Goal: Answer question/provide support: Share knowledge or assist other users

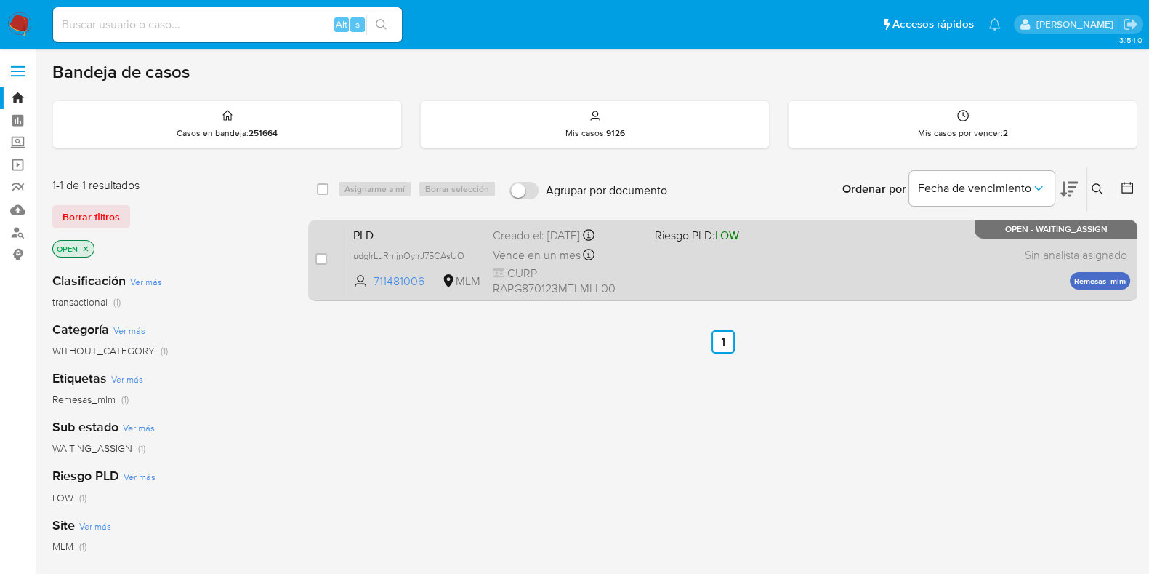
click at [691, 269] on div "PLD udglrLuRhijnOyIrJ75CAsUO 711481006 MLM Riesgo PLD: LOW Creado el: 12/07/202…" at bounding box center [739, 259] width 783 height 73
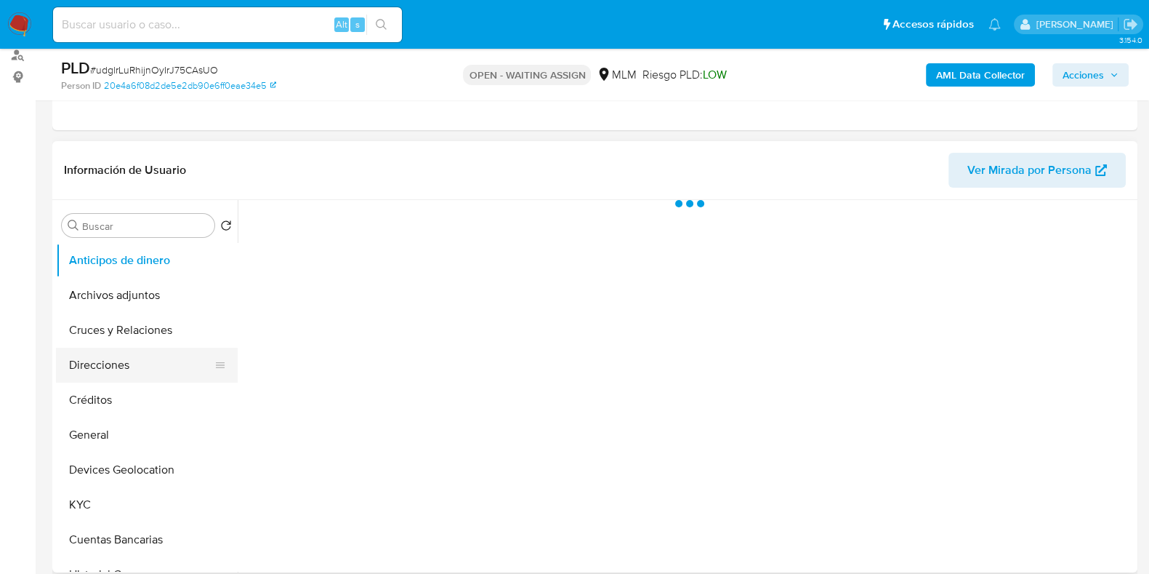
scroll to position [181, 0]
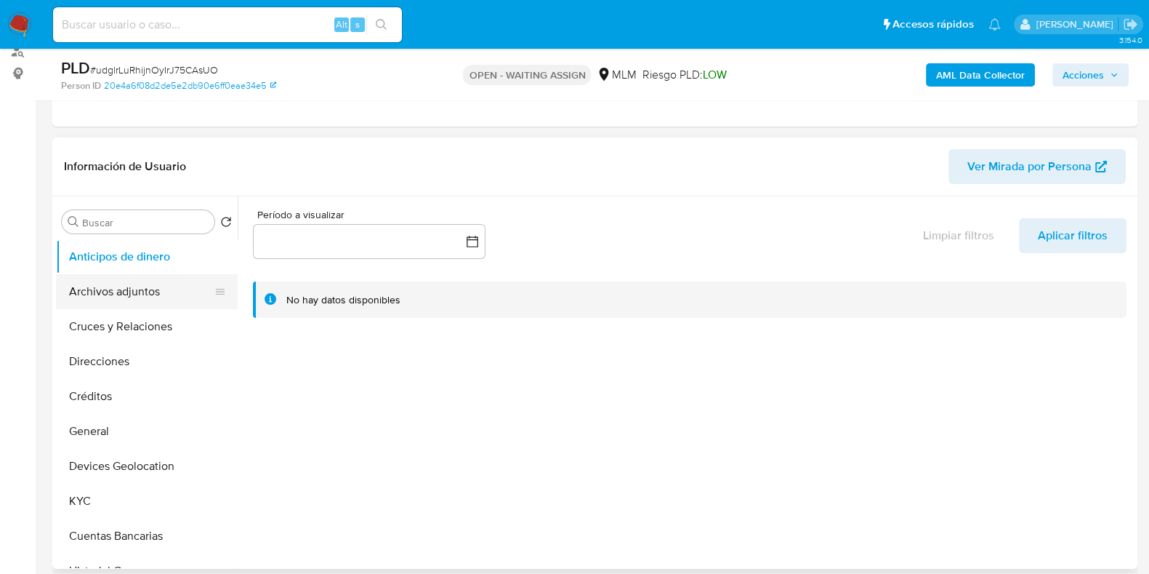
click at [119, 289] on button "Archivos adjuntos" at bounding box center [141, 291] width 170 height 35
select select "10"
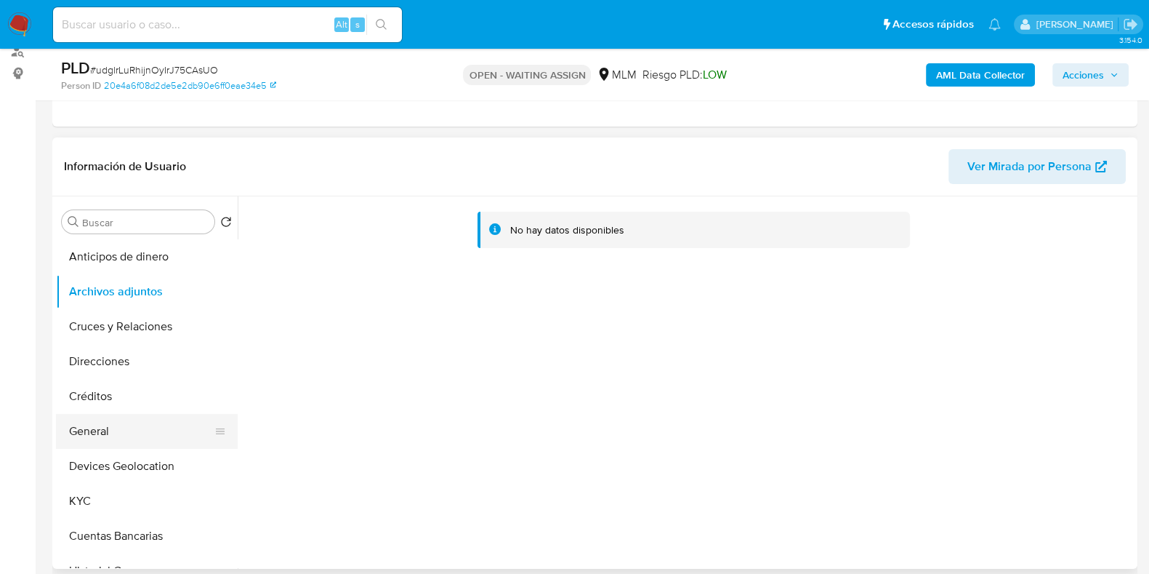
click at [99, 436] on button "General" at bounding box center [141, 431] width 170 height 35
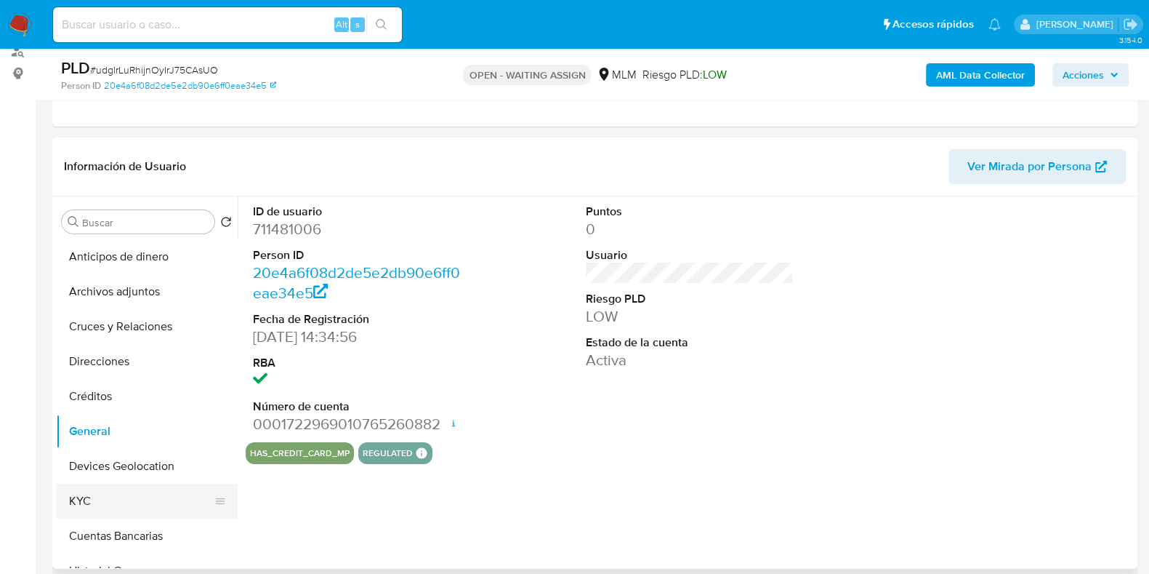
click at [112, 506] on button "KYC" at bounding box center [141, 500] width 170 height 35
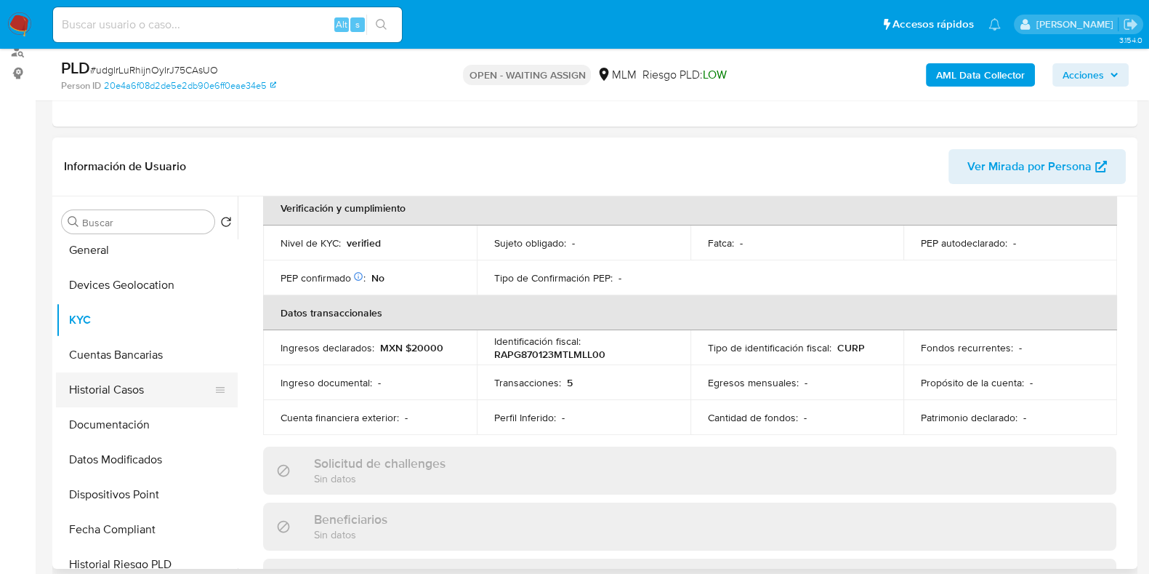
click at [113, 390] on button "Historial Casos" at bounding box center [141, 389] width 170 height 35
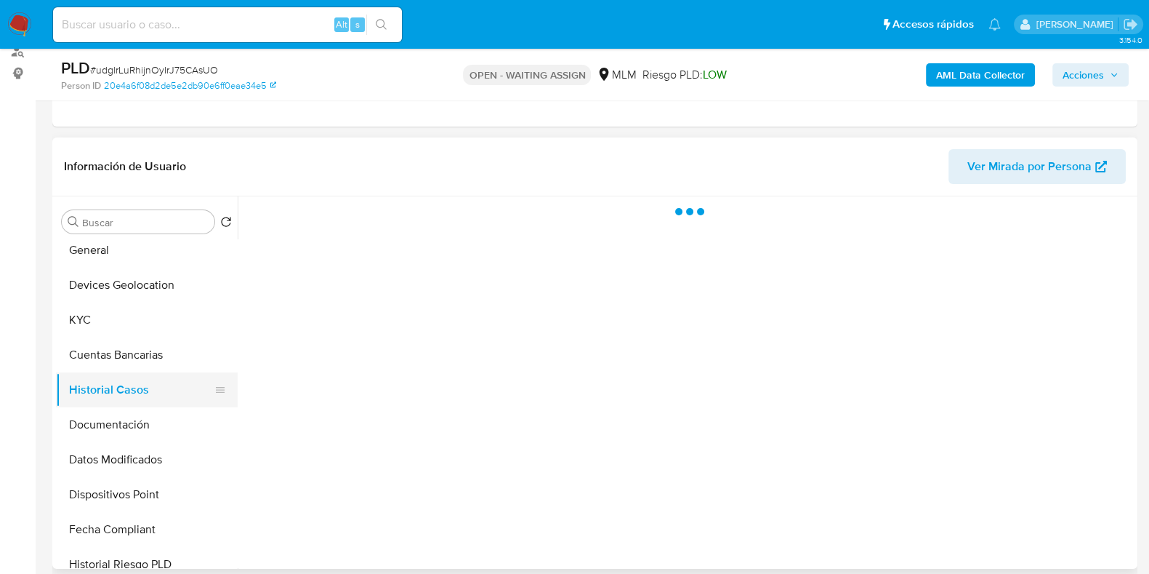
scroll to position [0, 0]
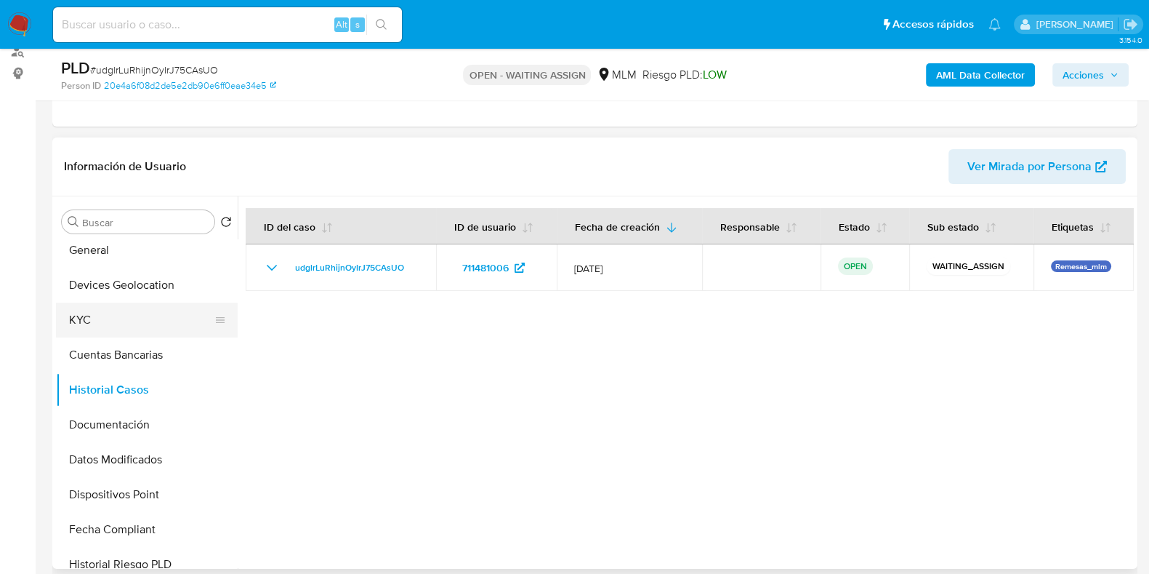
click at [85, 310] on button "KYC" at bounding box center [141, 319] width 170 height 35
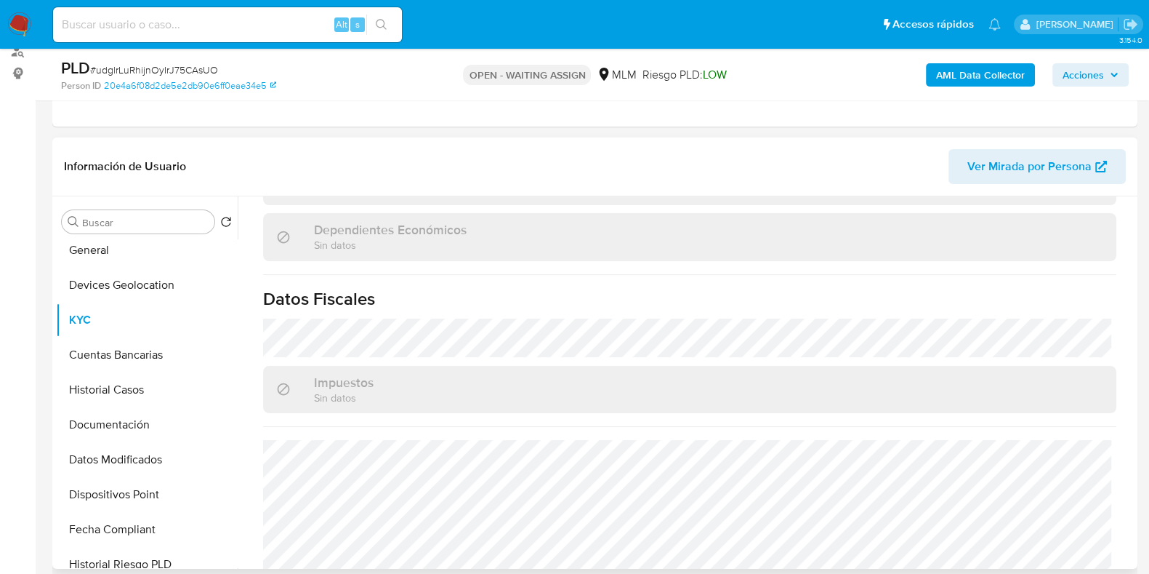
scroll to position [913, 0]
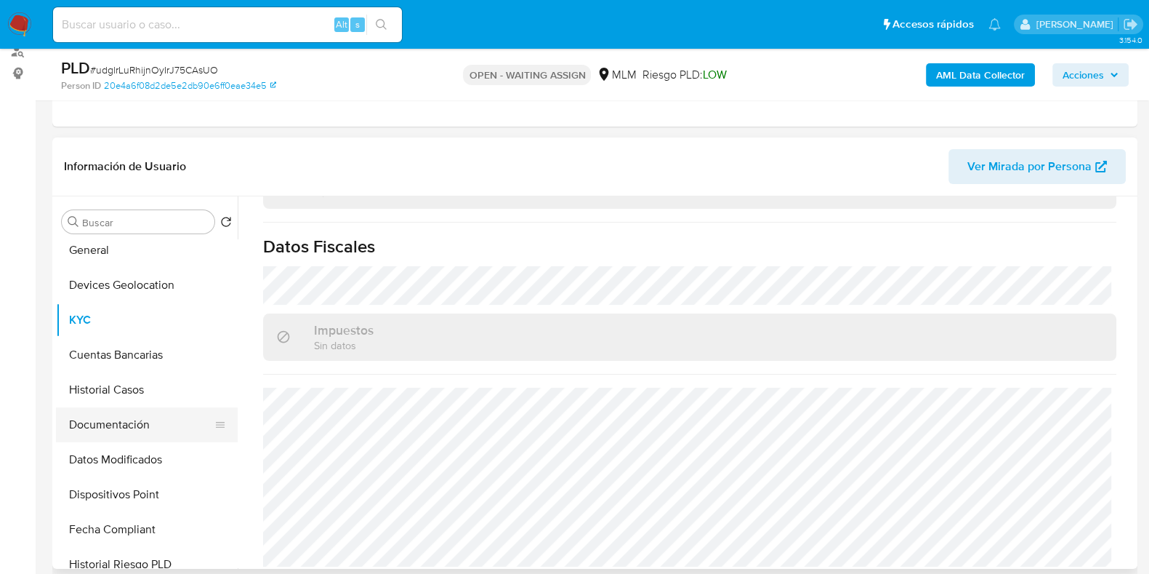
click at [87, 427] on button "Documentación" at bounding box center [141, 424] width 170 height 35
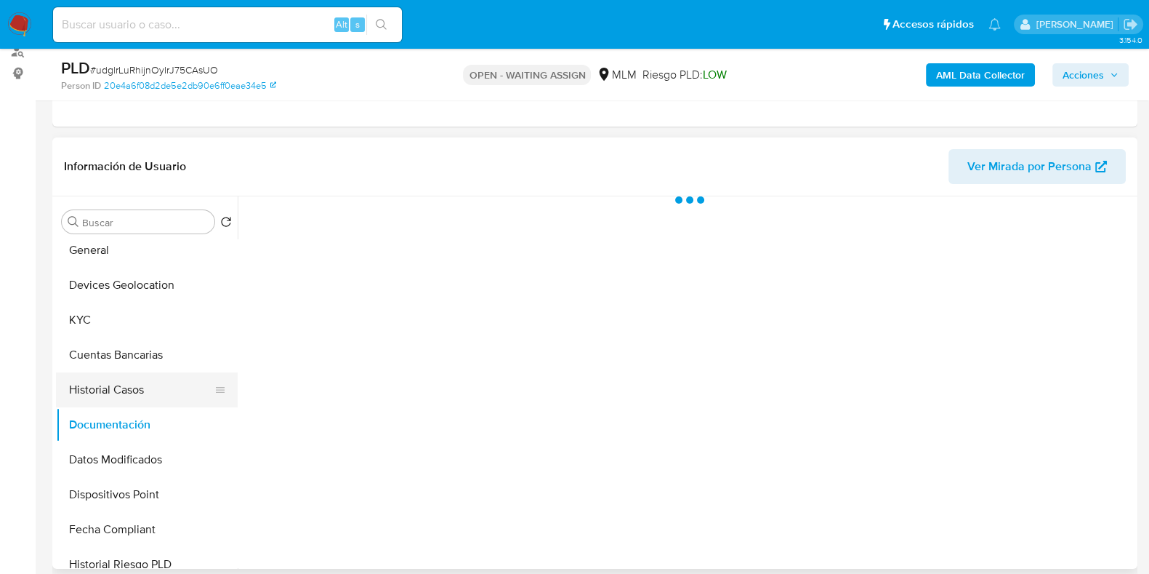
scroll to position [0, 0]
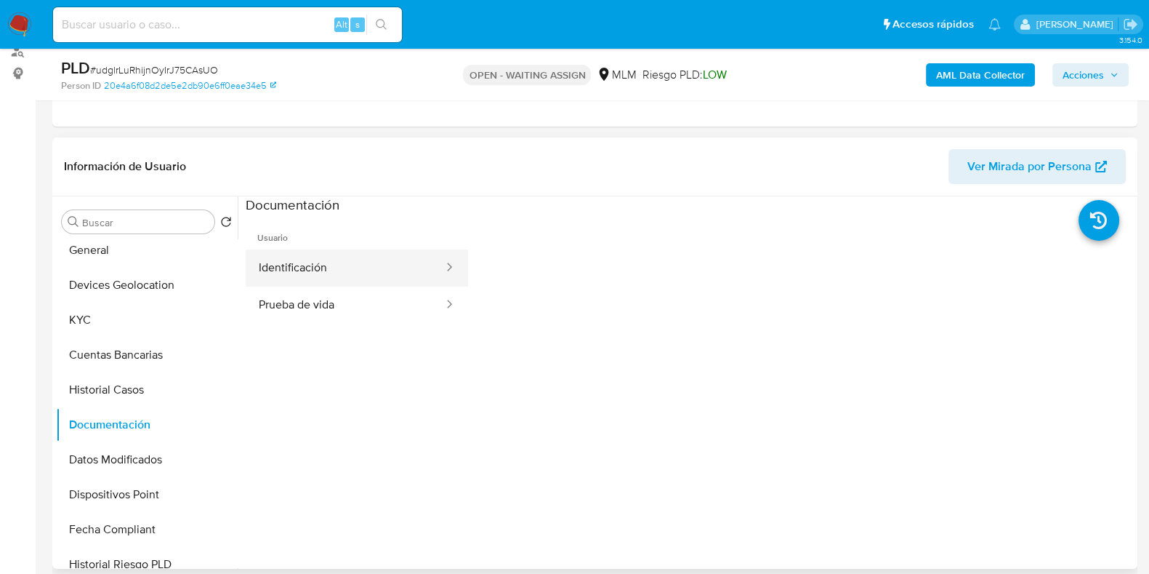
click at [309, 273] on button "Identificación" at bounding box center [345, 267] width 199 height 37
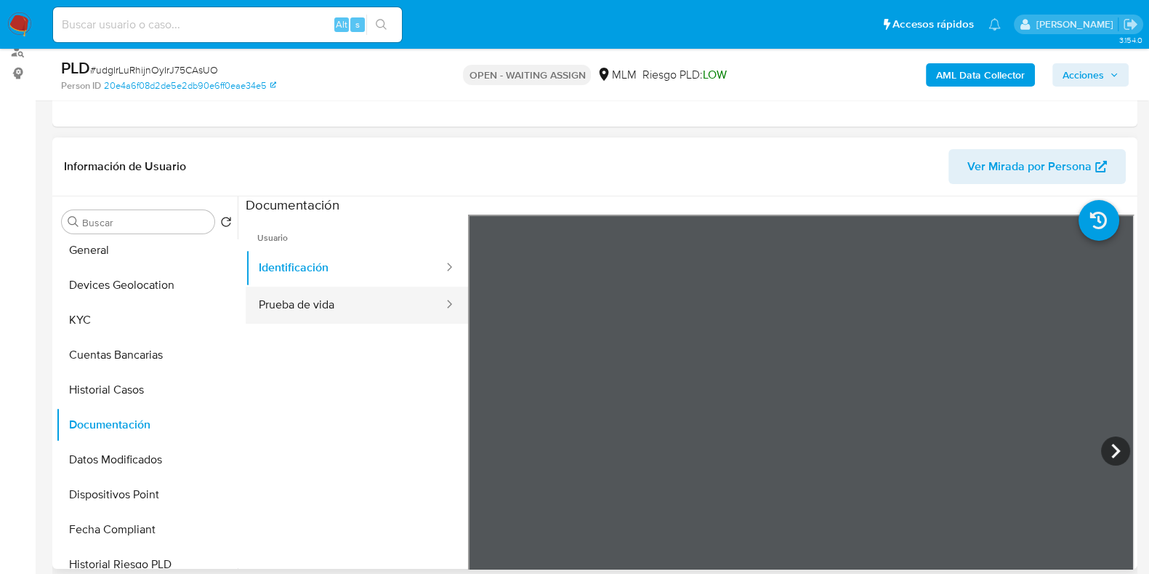
click at [305, 302] on button "Prueba de vida" at bounding box center [345, 304] width 199 height 37
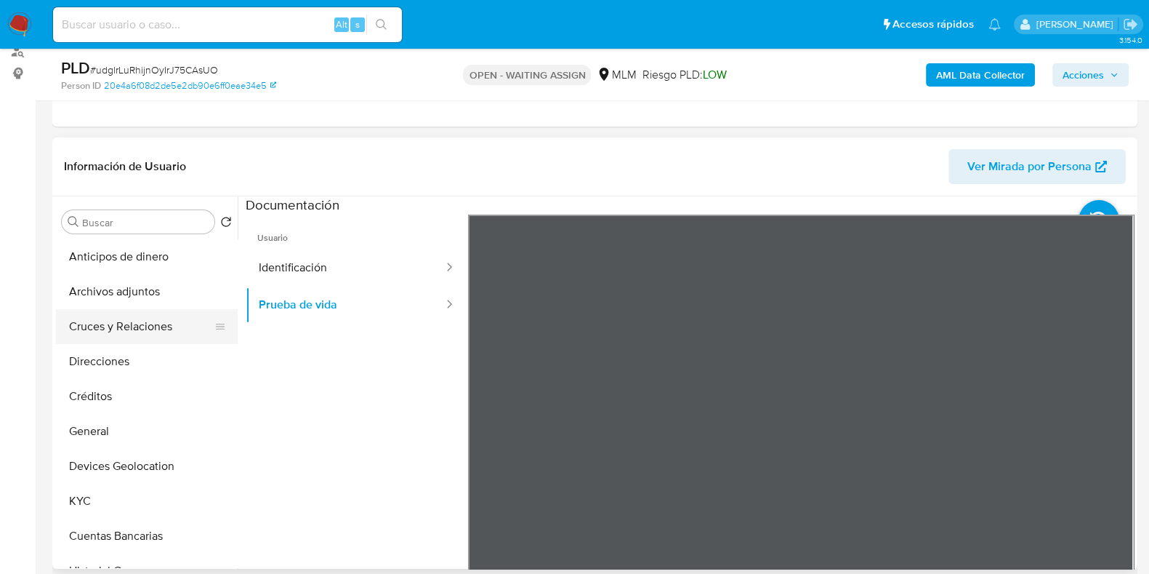
click at [131, 329] on button "Cruces y Relaciones" at bounding box center [141, 326] width 170 height 35
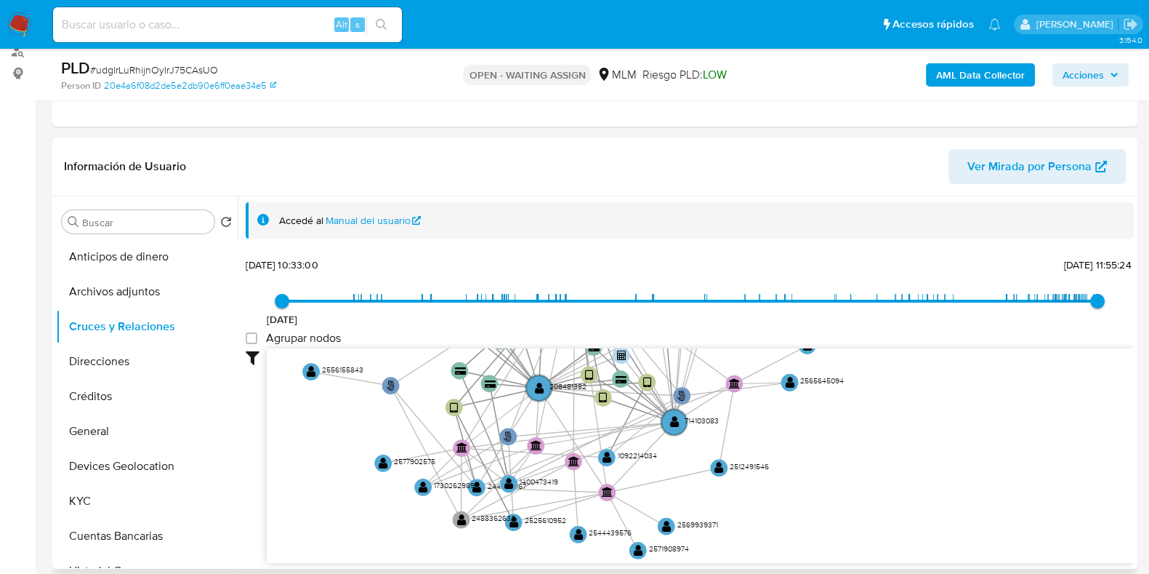
drag, startPoint x: 747, startPoint y: 466, endPoint x: 556, endPoint y: 233, distance: 301.3
click at [556, 233] on div "Accedé al Manual del usuario 8/2/2021 8/2/2021, 10:33:00 13/8/2025, 11:55:24 Ag…" at bounding box center [690, 382] width 888 height 361
click at [535, 383] on text "" at bounding box center [538, 387] width 9 height 12
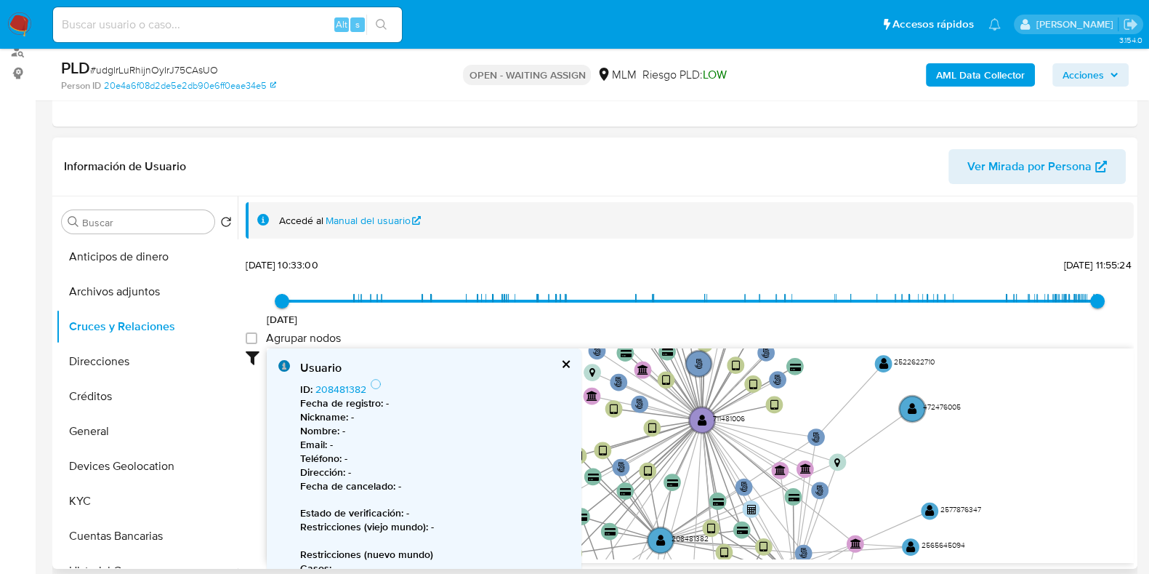
drag, startPoint x: 771, startPoint y: 481, endPoint x: 880, endPoint y: 523, distance: 116.3
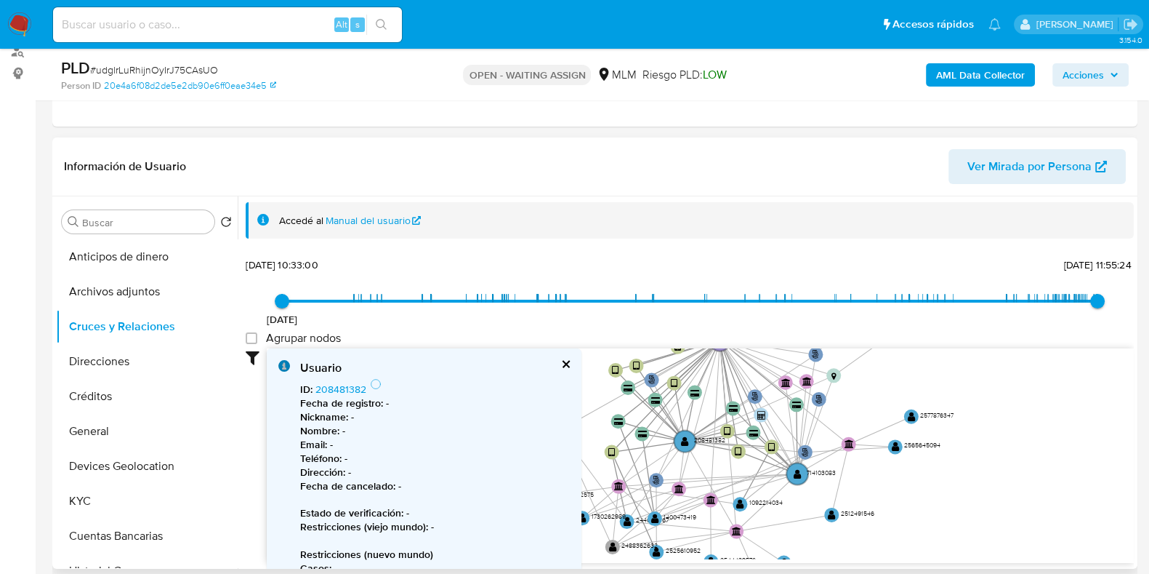
drag, startPoint x: 961, startPoint y: 430, endPoint x: 947, endPoint y: 345, distance: 86.2
click at [947, 345] on div "8/2/2021 8/2/2021, 10:33:00 13/8/2025, 11:55:24 Agrupar nodos Filtros Confianza…" at bounding box center [690, 408] width 888 height 309
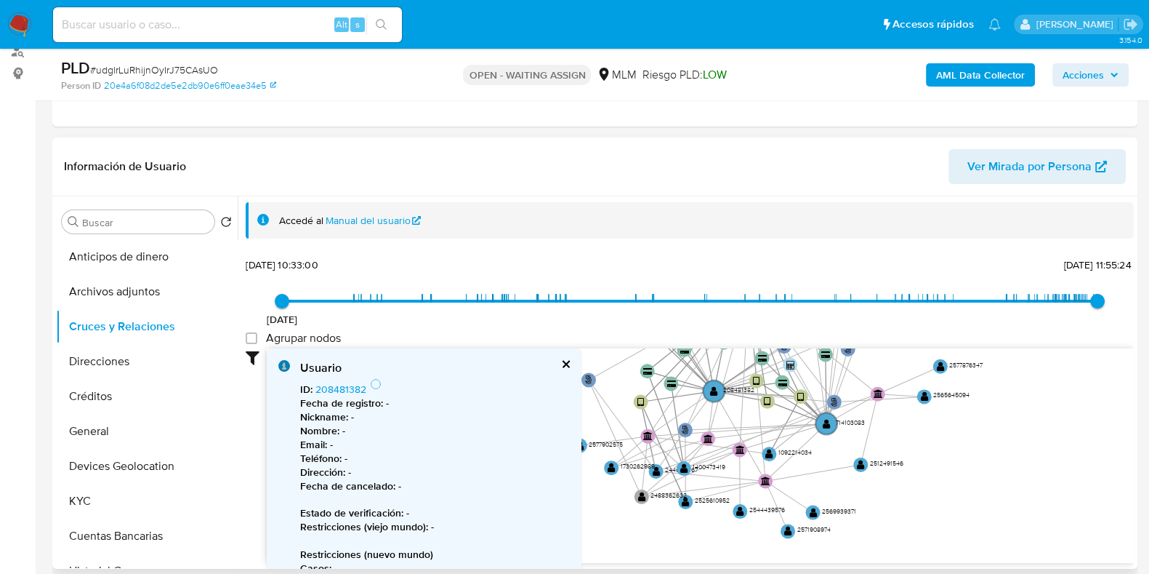
drag, startPoint x: 867, startPoint y: 533, endPoint x: 896, endPoint y: 483, distance: 58.0
click at [896, 483] on icon "phone-0497f962a4a7e9594c8e26283f1a8bac  user-711481006  711481006 person-20e4…" at bounding box center [700, 453] width 867 height 211
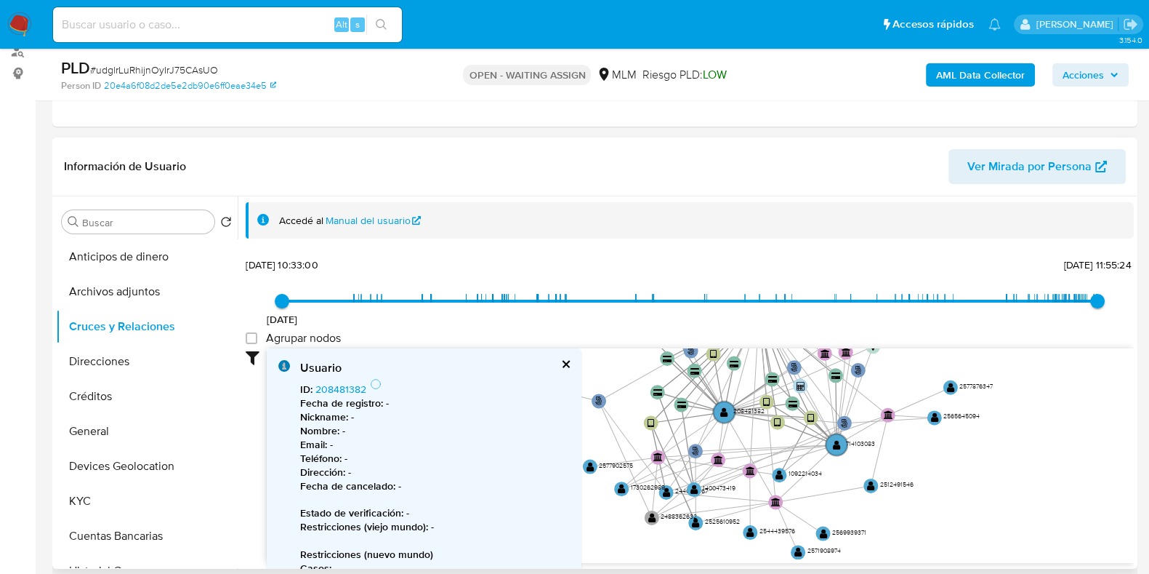
drag, startPoint x: 931, startPoint y: 450, endPoint x: 941, endPoint y: 466, distance: 19.0
click at [941, 466] on icon "phone-0497f962a4a7e9594c8e26283f1a8bac  user-711481006  711481006 person-20e4…" at bounding box center [700, 453] width 867 height 211
click at [834, 441] on text "" at bounding box center [837, 444] width 8 height 10
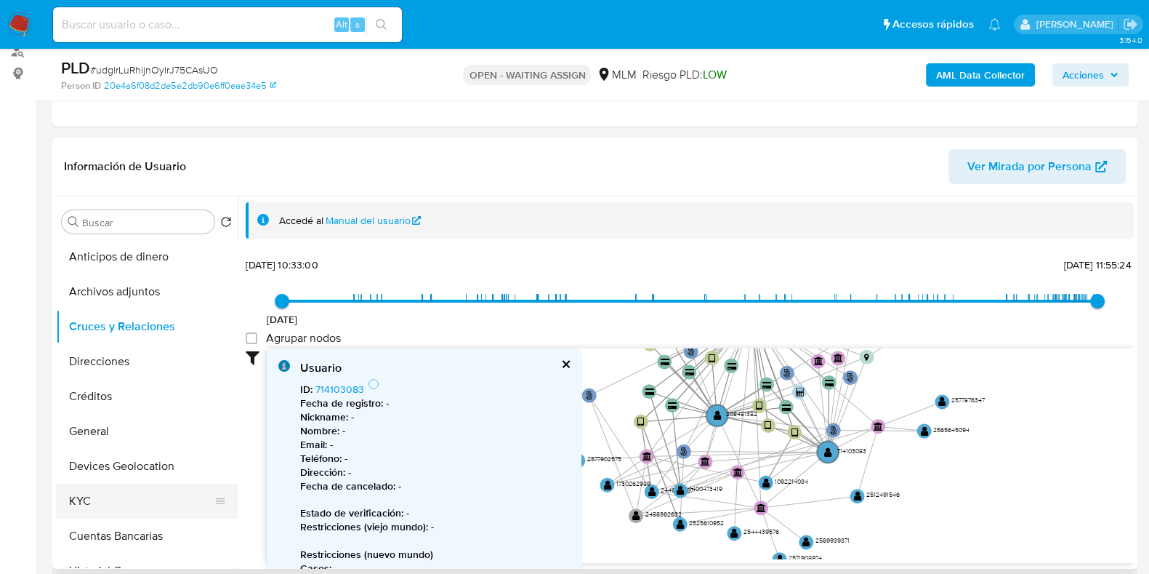
click at [99, 502] on button "KYC" at bounding box center [141, 500] width 170 height 35
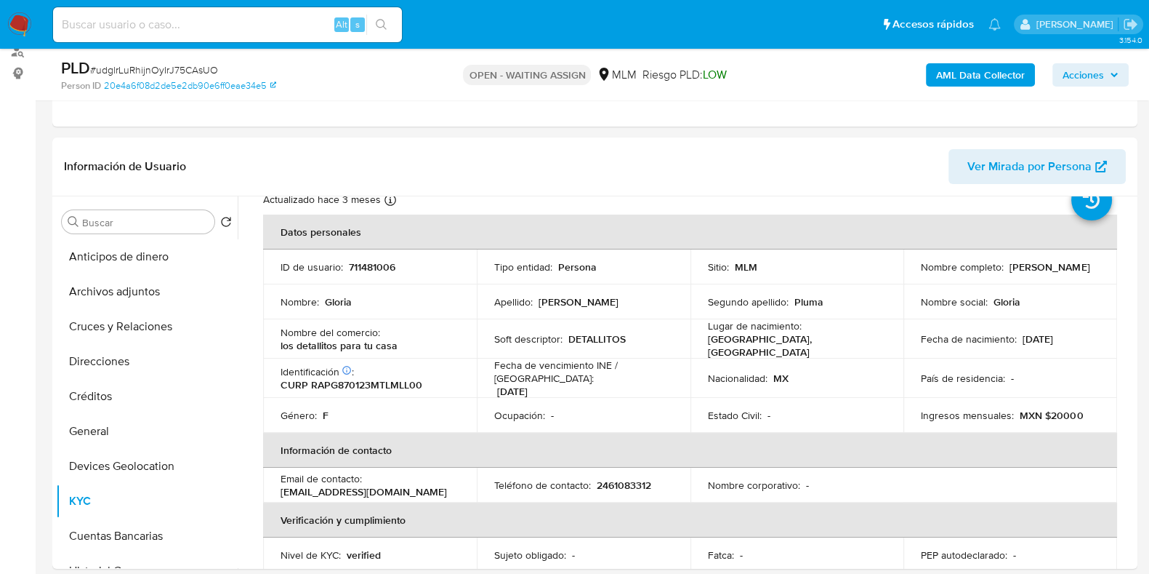
scroll to position [90, 0]
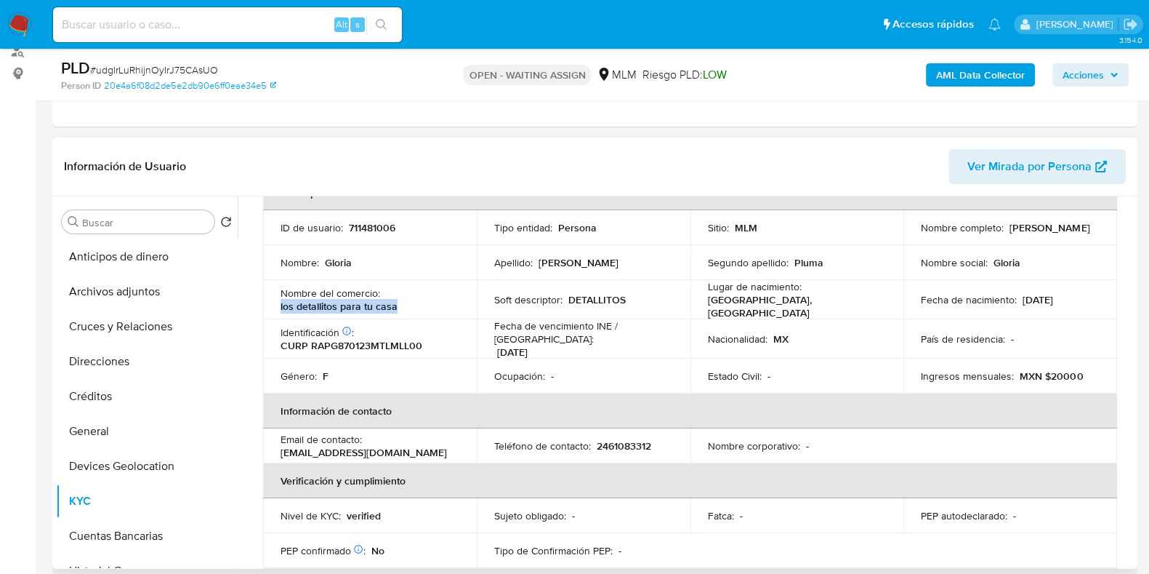
drag, startPoint x: 408, startPoint y: 306, endPoint x: 276, endPoint y: 304, distance: 132.3
click at [276, 304] on td "Nombre del comercio : los detallitos para tu casa" at bounding box center [370, 299] width 214 height 39
copy p "los detallitos para tu casa"
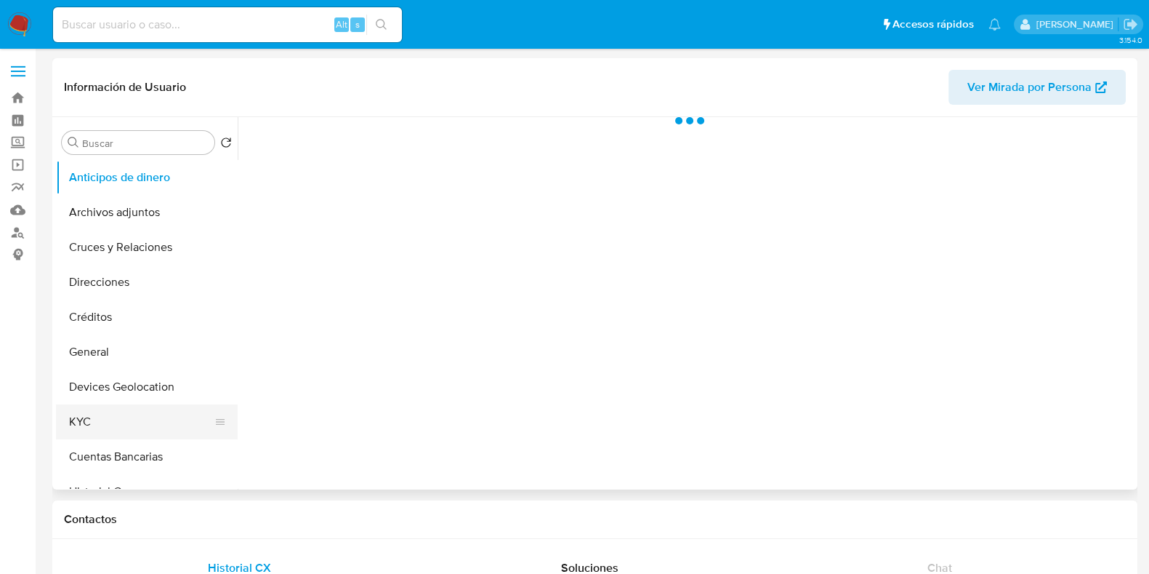
click at [92, 425] on button "KYC" at bounding box center [141, 421] width 170 height 35
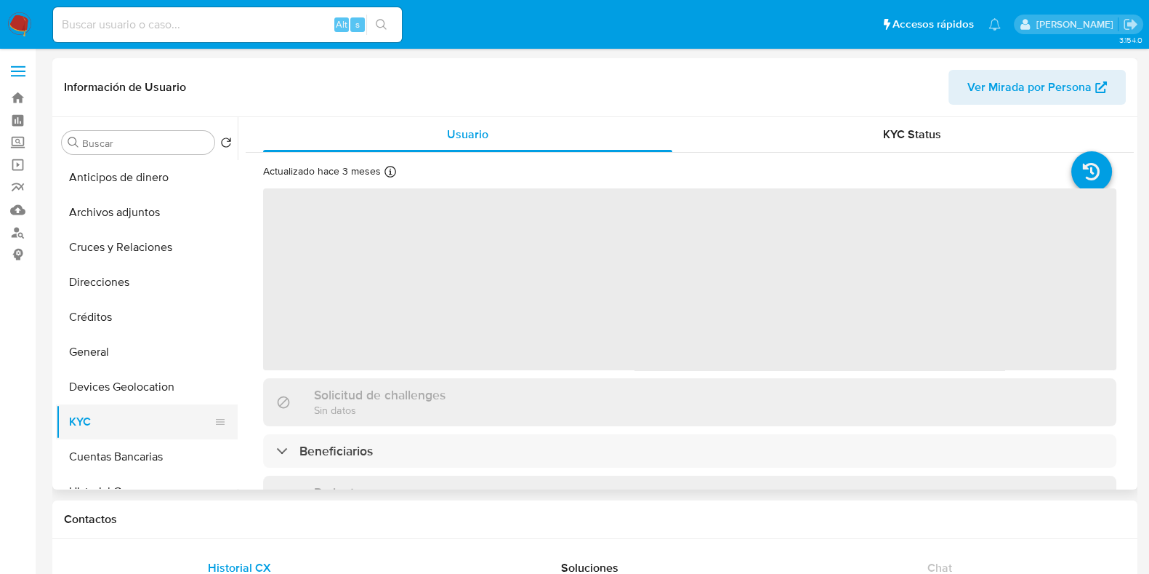
select select "10"
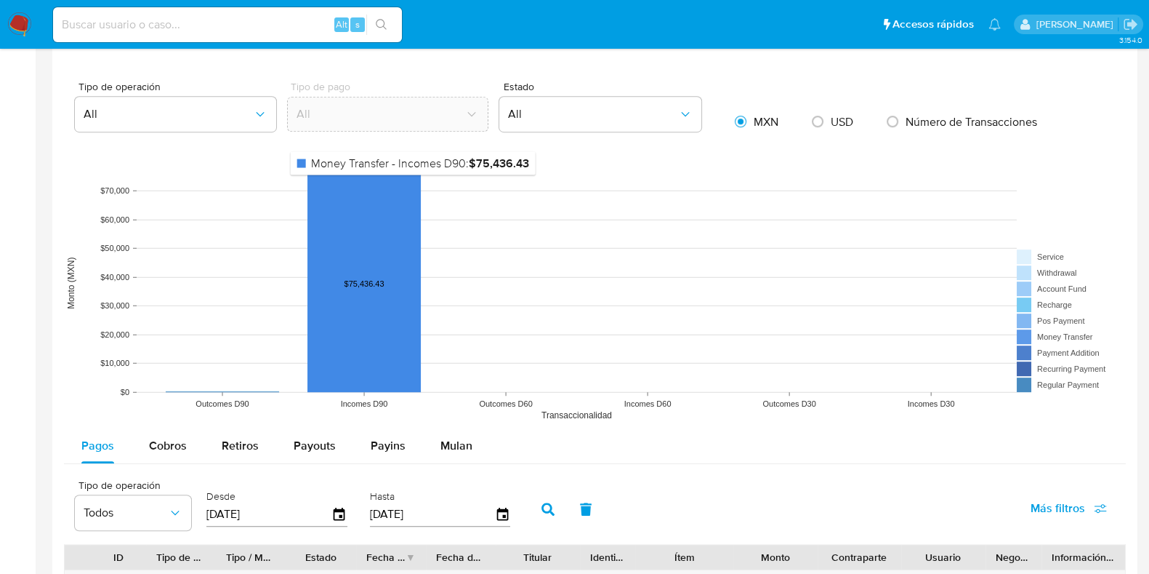
scroll to position [1272, 0]
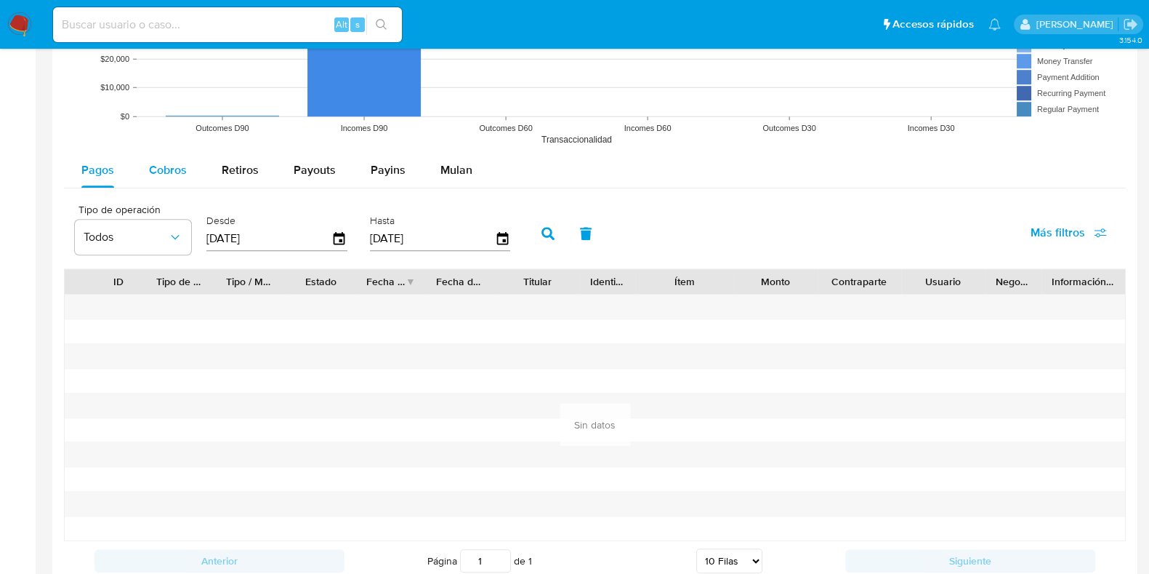
click at [189, 179] on button "Cobros" at bounding box center [168, 170] width 73 height 35
select select "10"
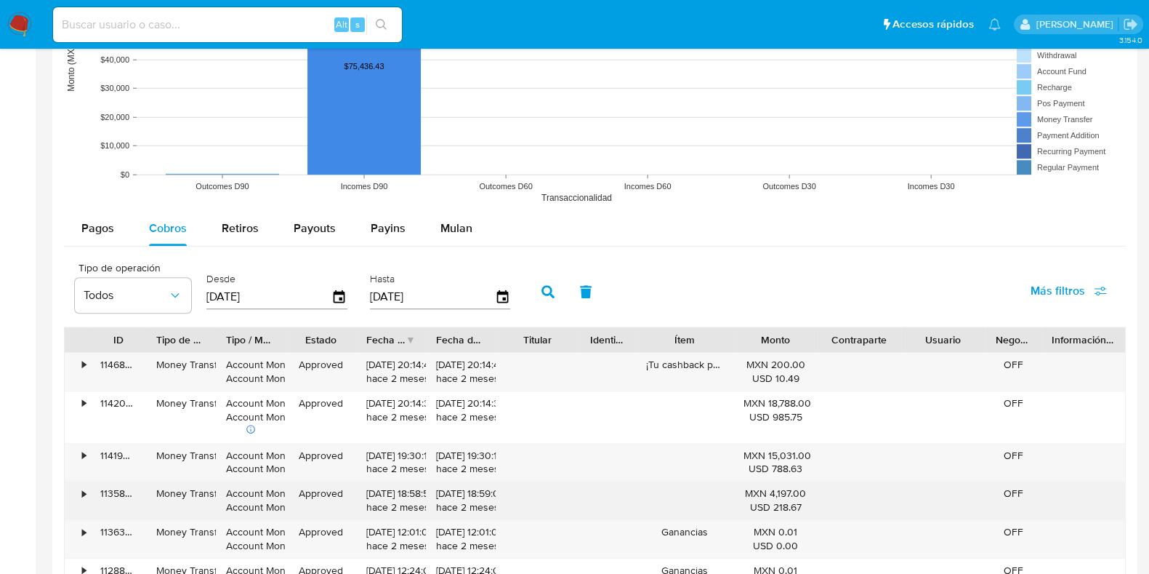
scroll to position [1363, 0]
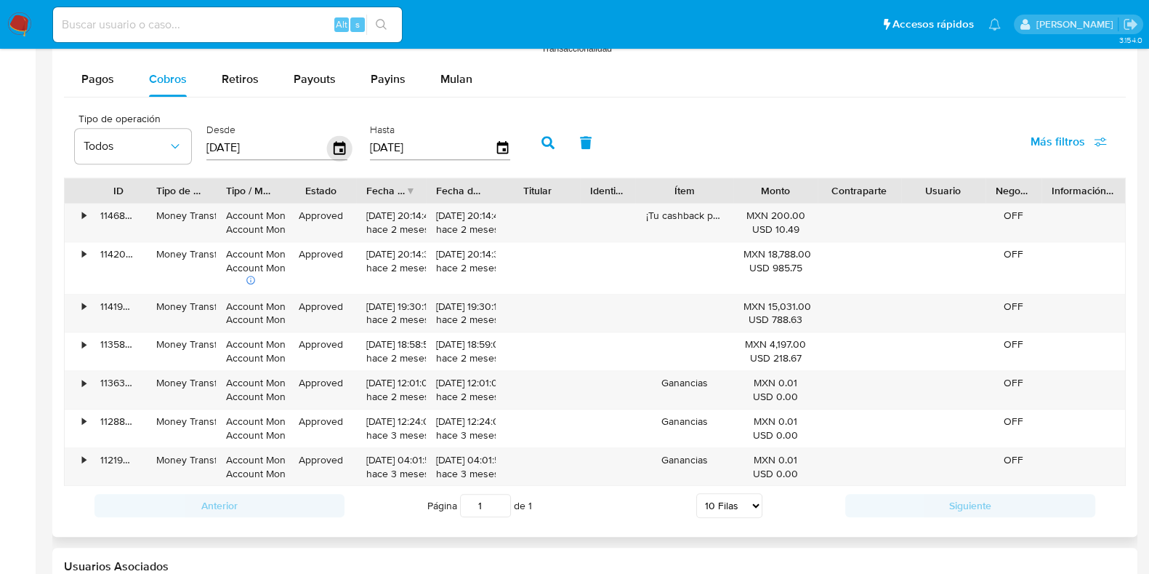
click at [338, 147] on icon "button" at bounding box center [340, 147] width 12 height 13
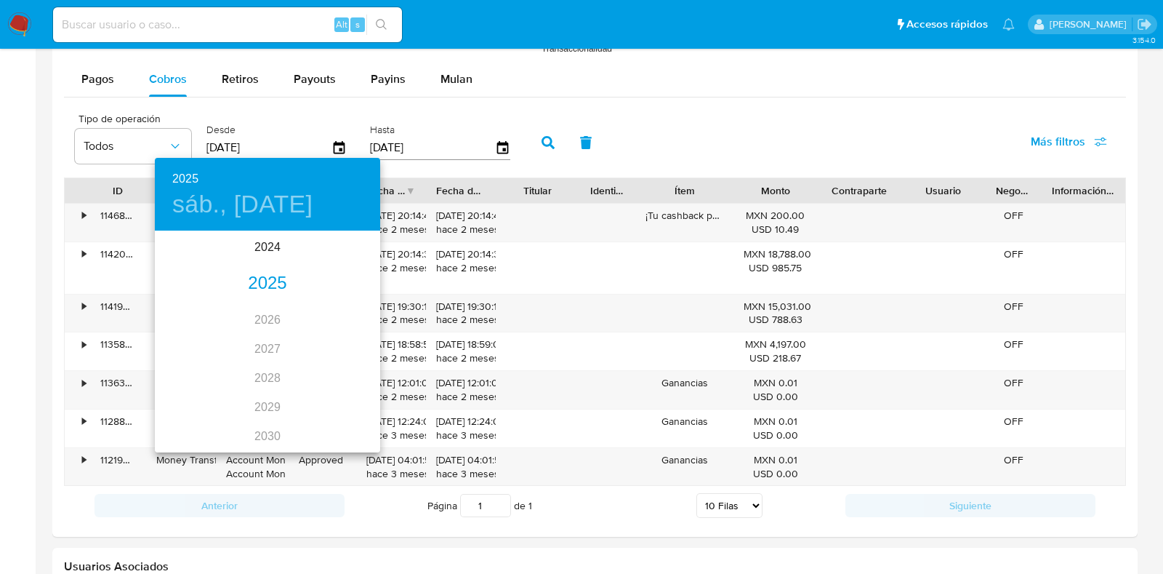
click at [259, 285] on div "2025" at bounding box center [267, 283] width 225 height 29
click at [254, 260] on div "feb." at bounding box center [267, 260] width 75 height 55
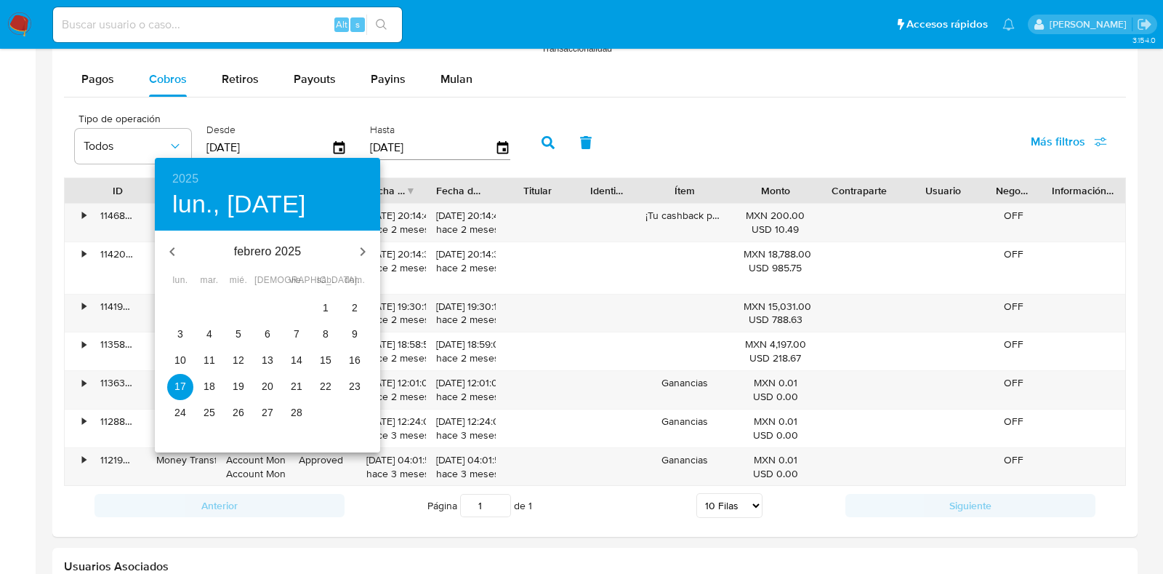
click at [327, 310] on p "1" at bounding box center [326, 307] width 6 height 15
type input "01/02/2025"
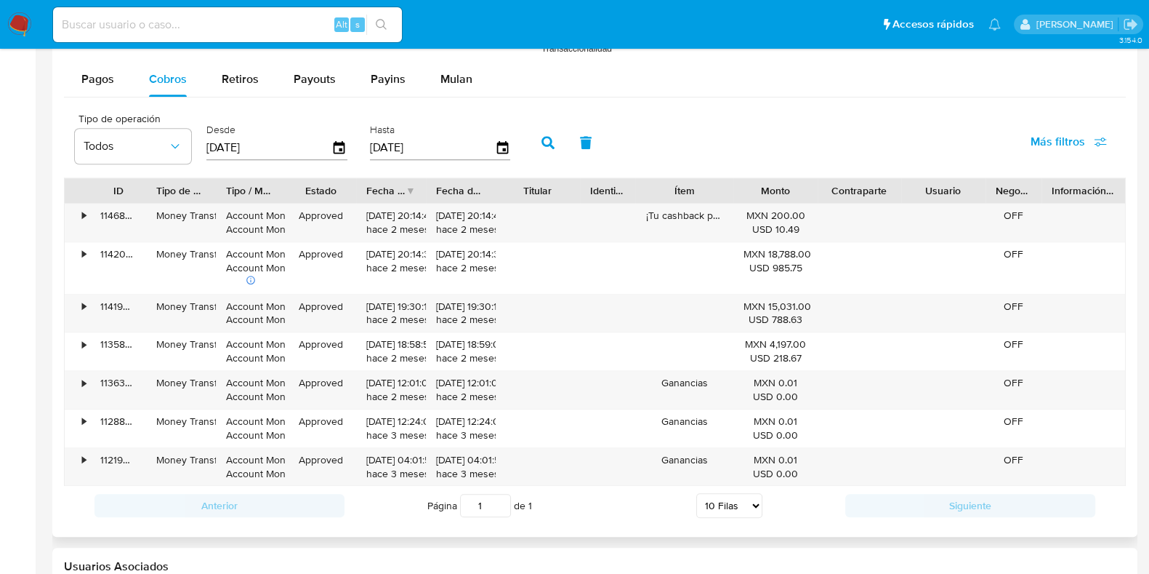
click at [534, 140] on button "button" at bounding box center [548, 142] width 38 height 35
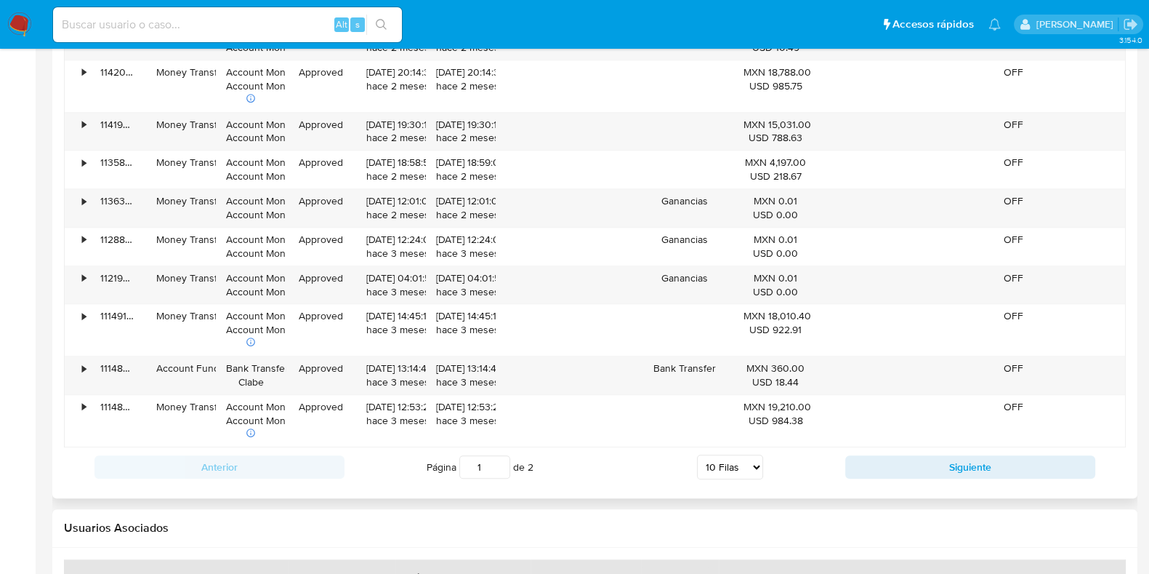
scroll to position [1545, 0]
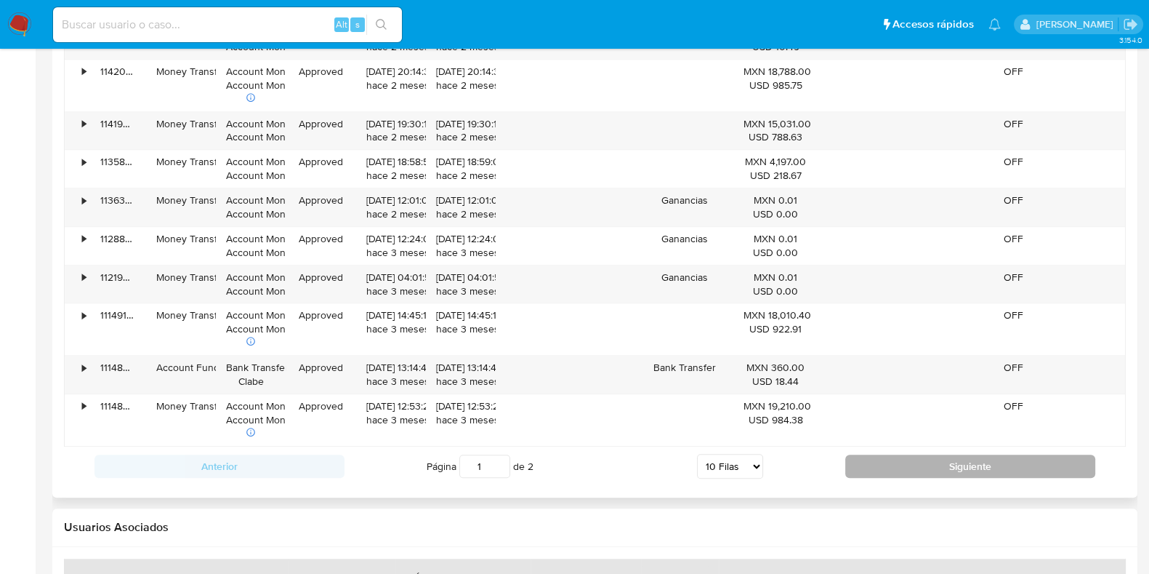
click at [912, 460] on button "Siguiente" at bounding box center [971, 465] width 250 height 23
type input "2"
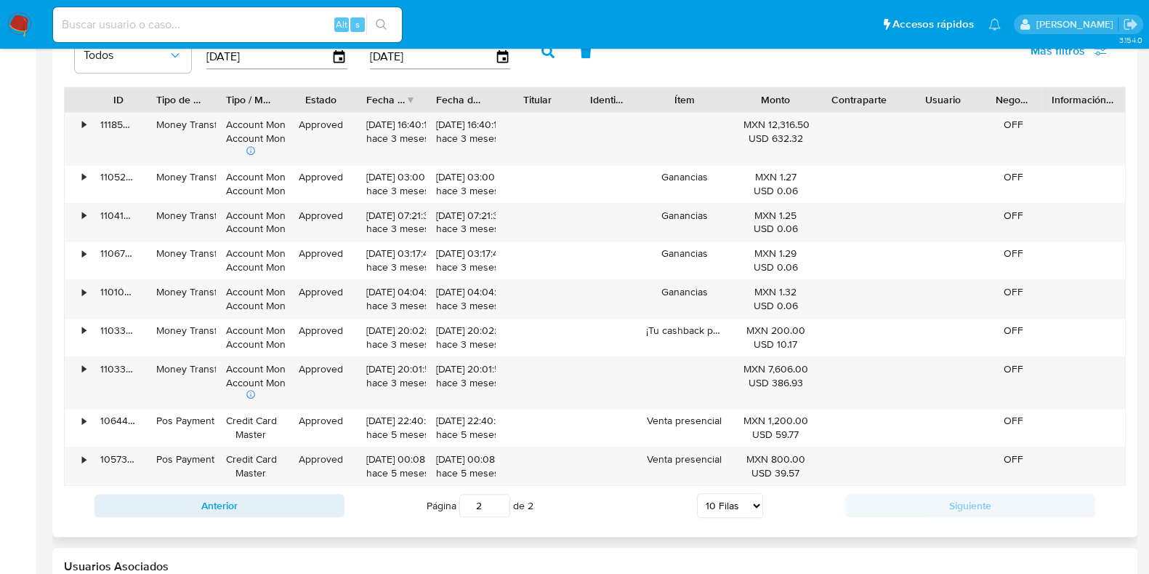
scroll to position [1363, 0]
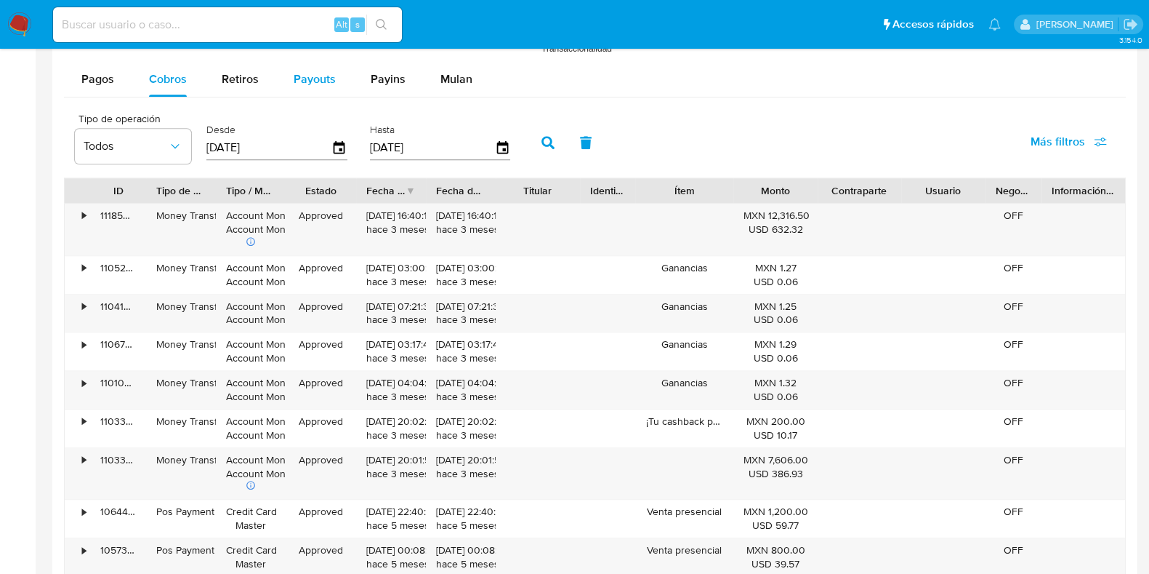
click at [332, 82] on span "Payouts" at bounding box center [315, 79] width 42 height 17
select select "10"
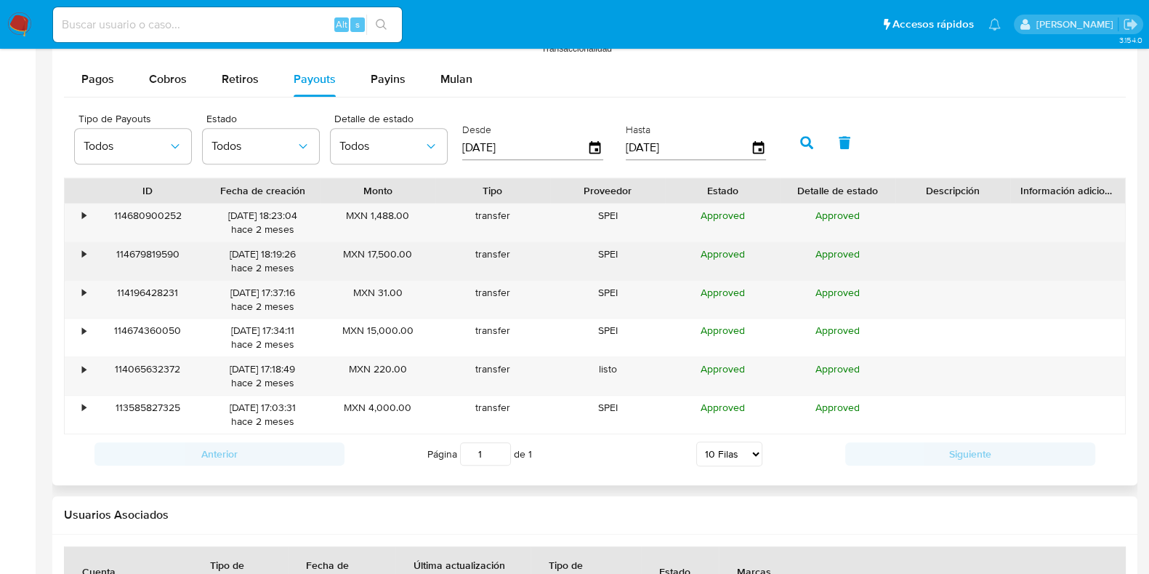
click at [84, 249] on div "•" at bounding box center [84, 254] width 4 height 14
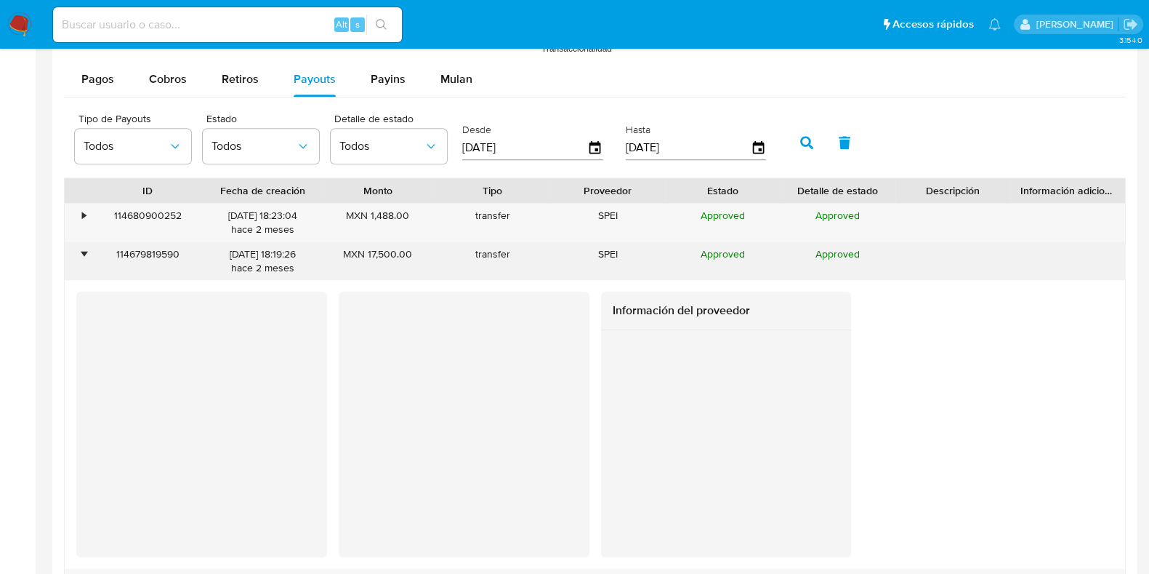
click at [84, 249] on div "•" at bounding box center [84, 254] width 4 height 14
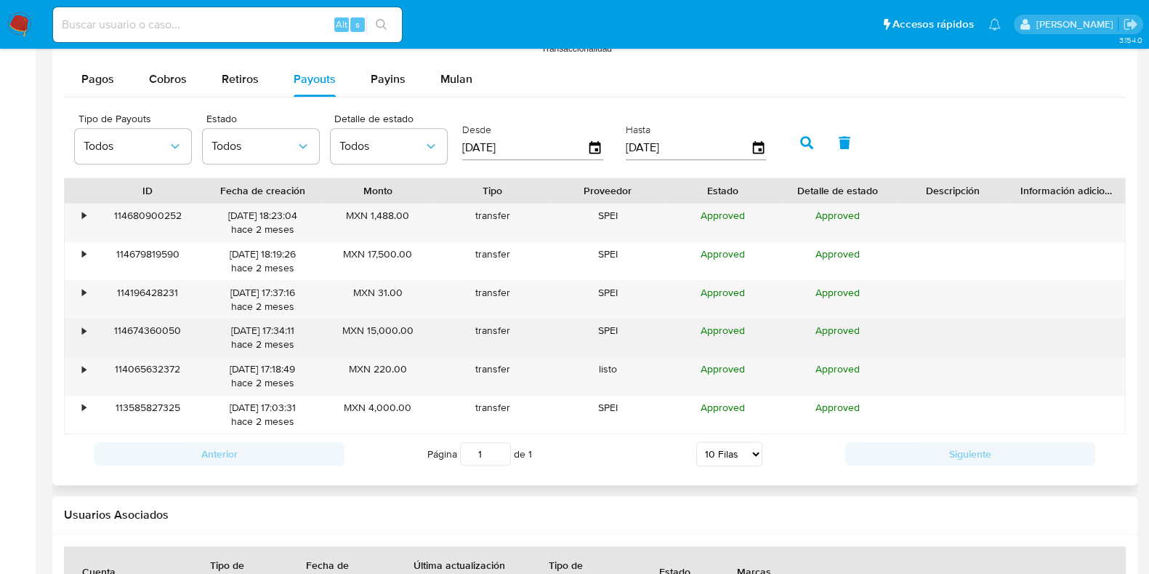
click at [87, 326] on div "•" at bounding box center [77, 337] width 25 height 38
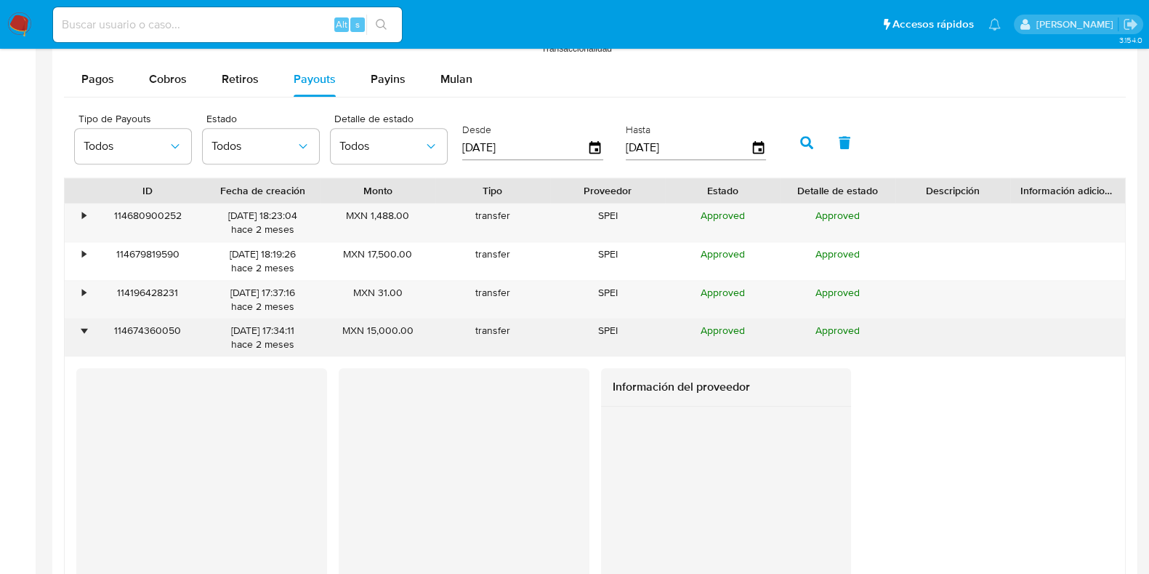
scroll to position [1453, 0]
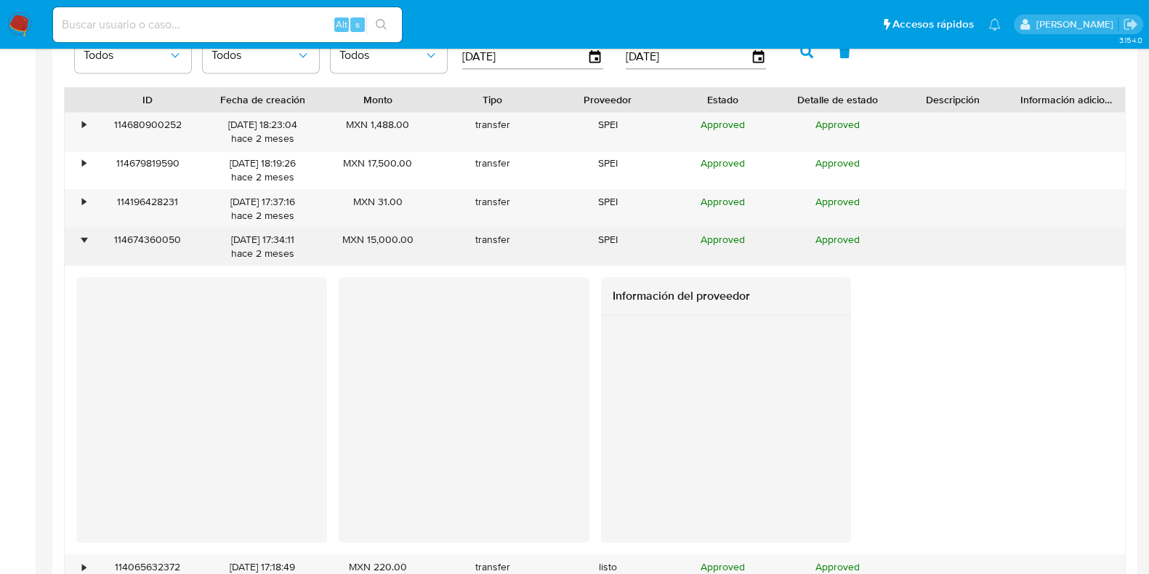
click at [81, 228] on div "•" at bounding box center [77, 247] width 25 height 38
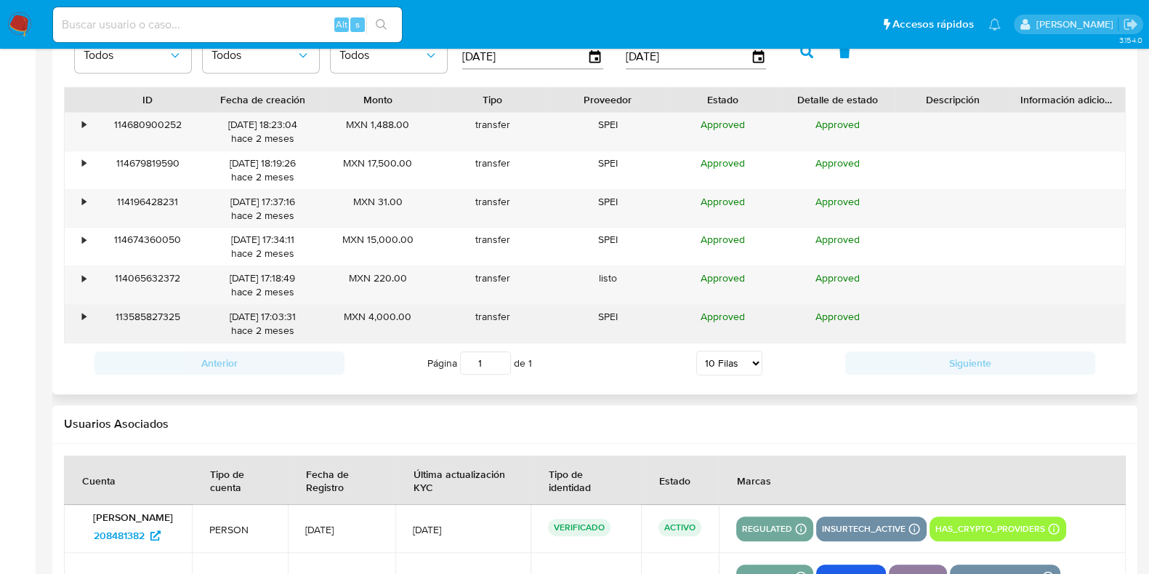
click at [71, 313] on div "•" at bounding box center [77, 324] width 25 height 38
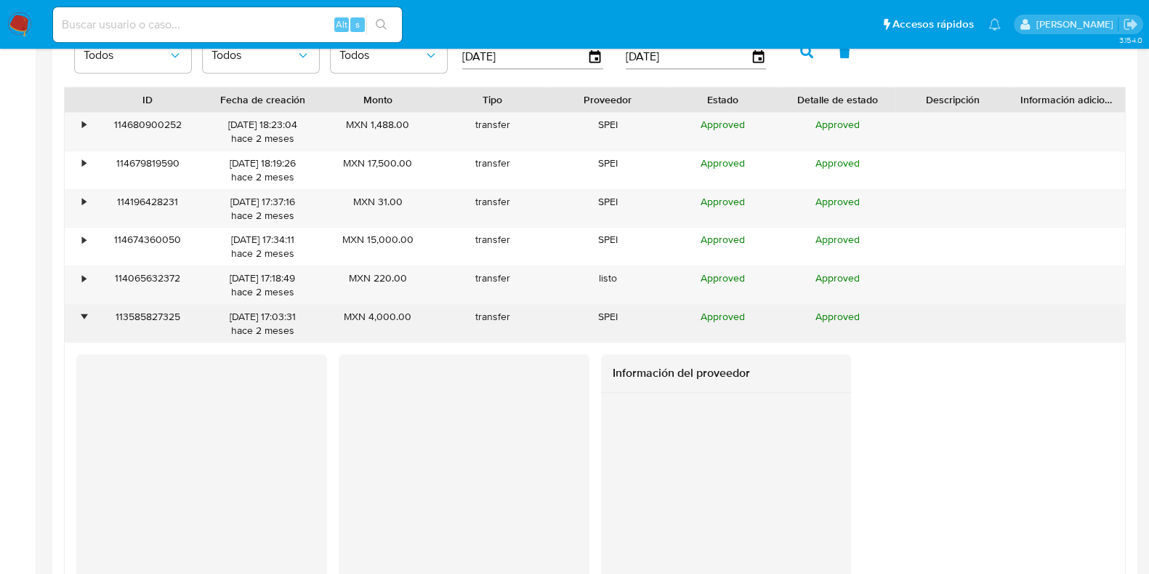
click at [73, 316] on div "•" at bounding box center [77, 324] width 25 height 38
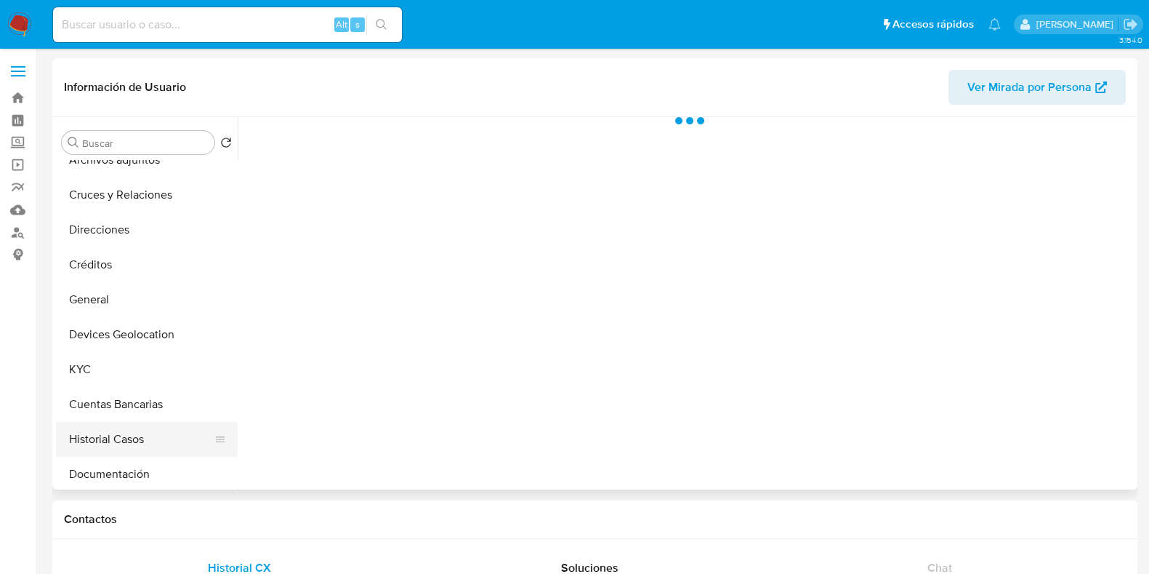
scroll to position [90, 0]
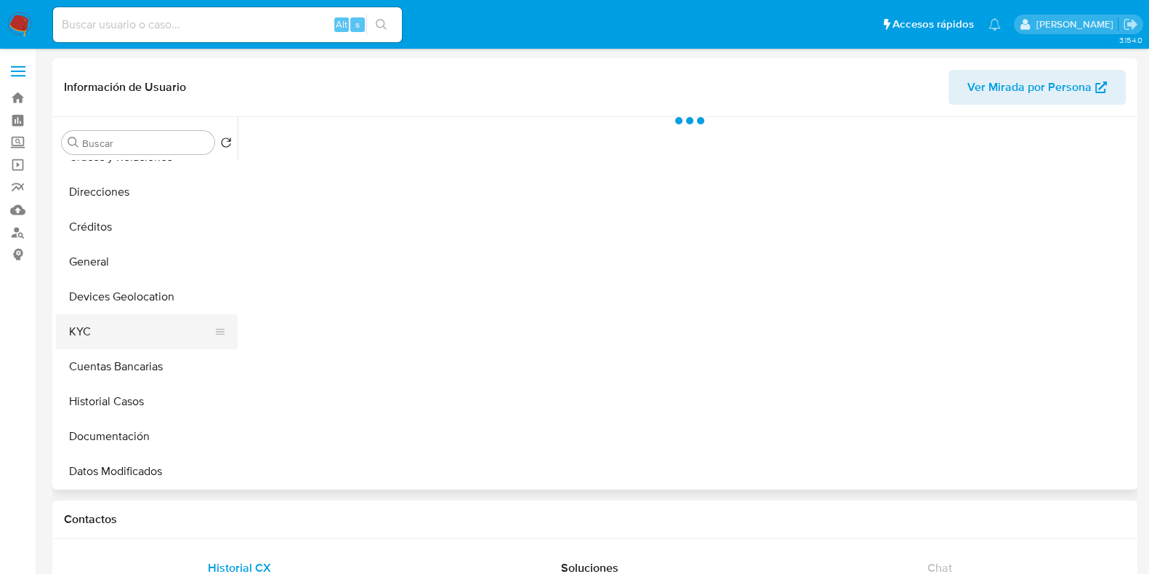
click at [88, 323] on button "KYC" at bounding box center [141, 331] width 170 height 35
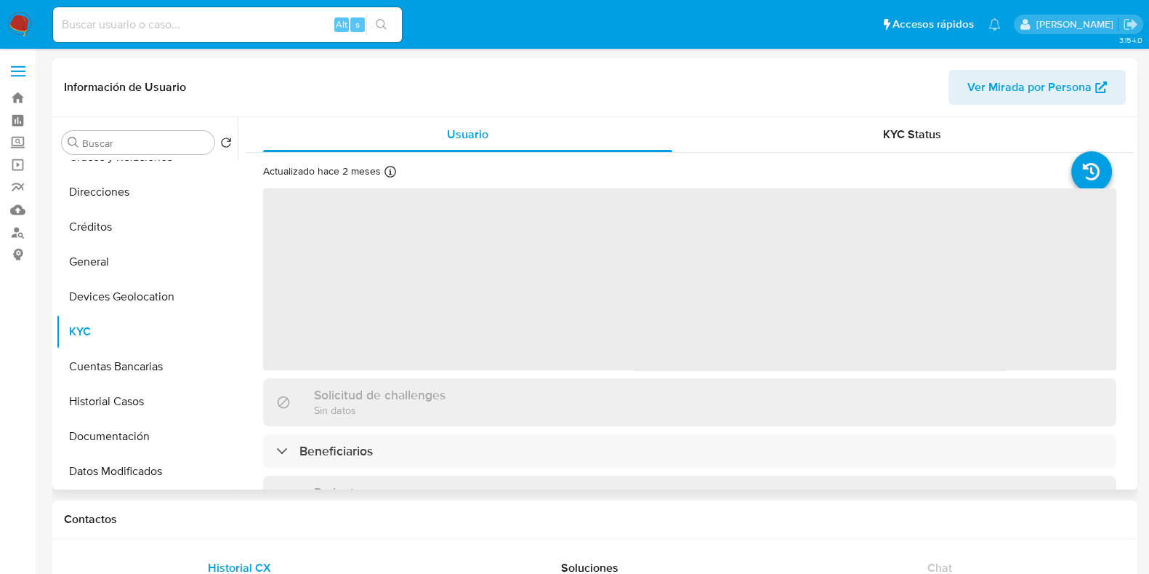
select select "10"
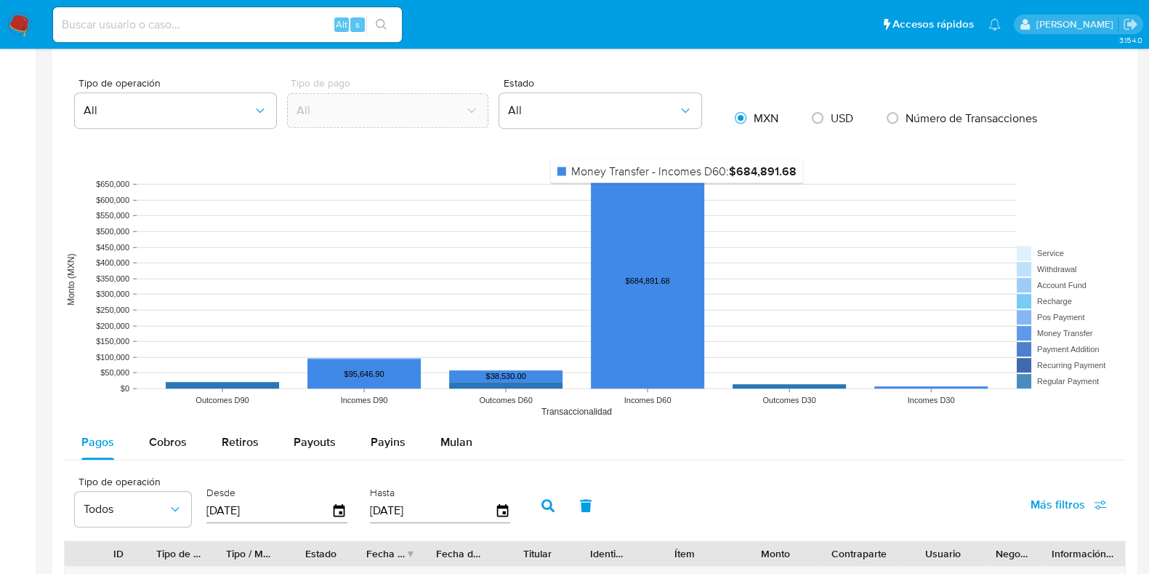
scroll to position [1181, 0]
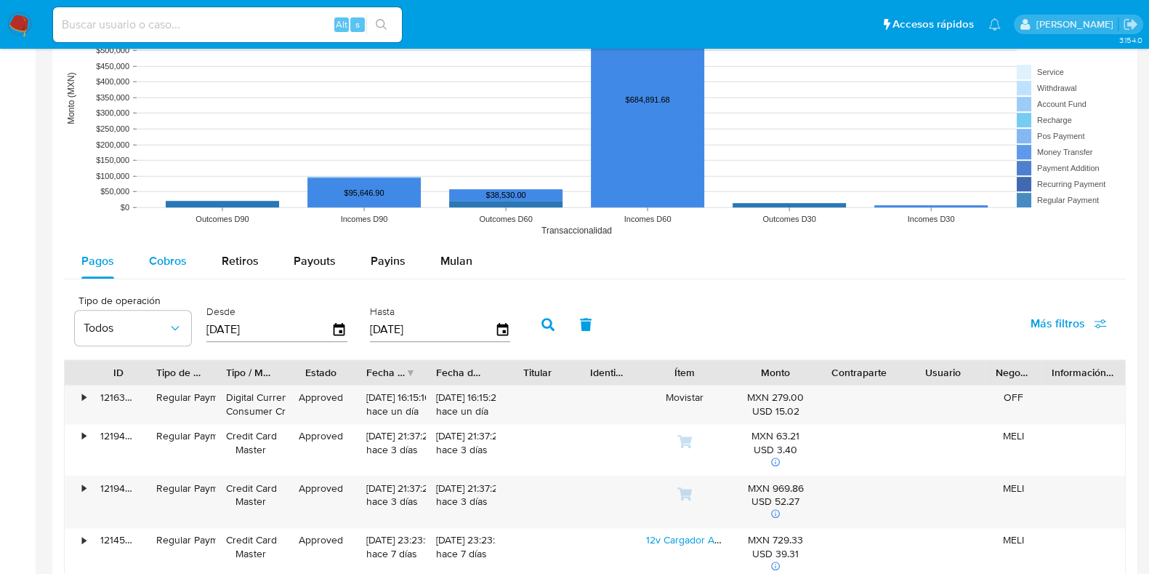
click at [166, 270] on div "Cobros" at bounding box center [168, 261] width 38 height 35
select select "10"
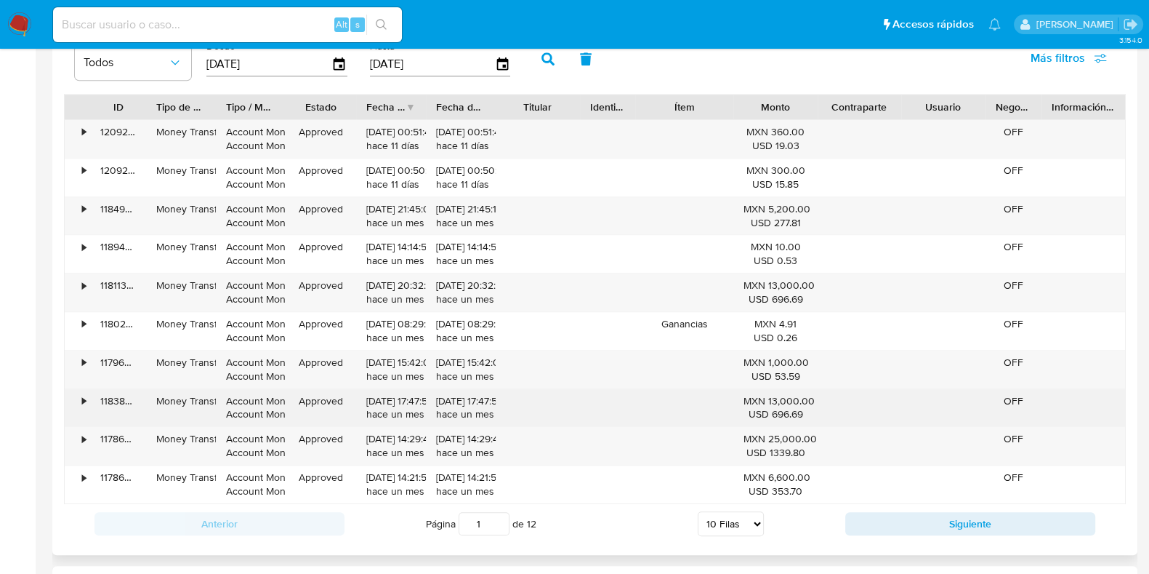
scroll to position [1453, 0]
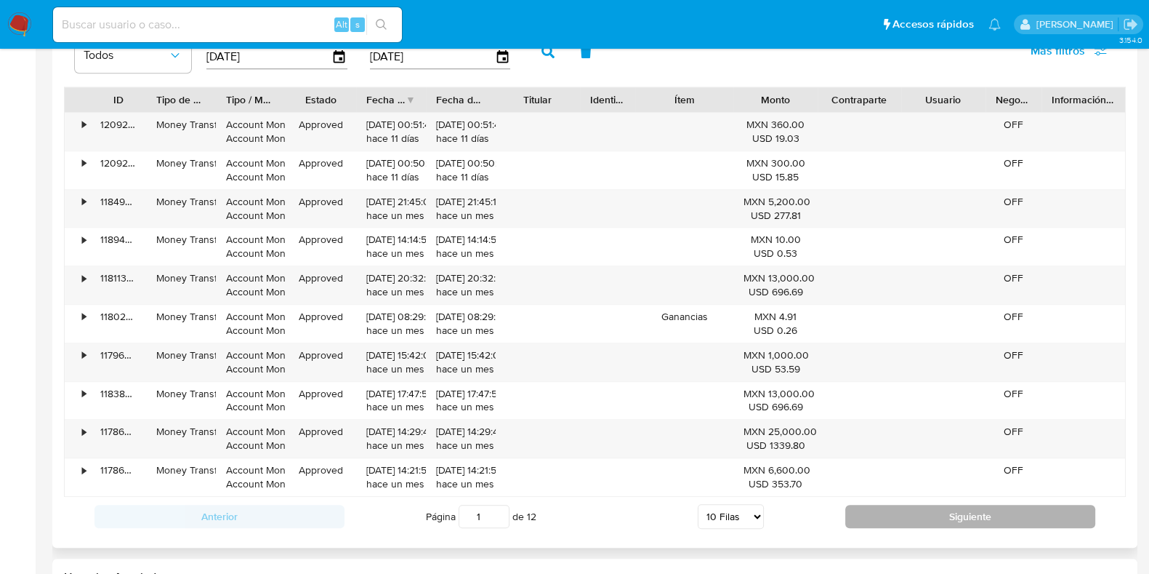
click at [889, 518] on button "Siguiente" at bounding box center [971, 516] width 250 height 23
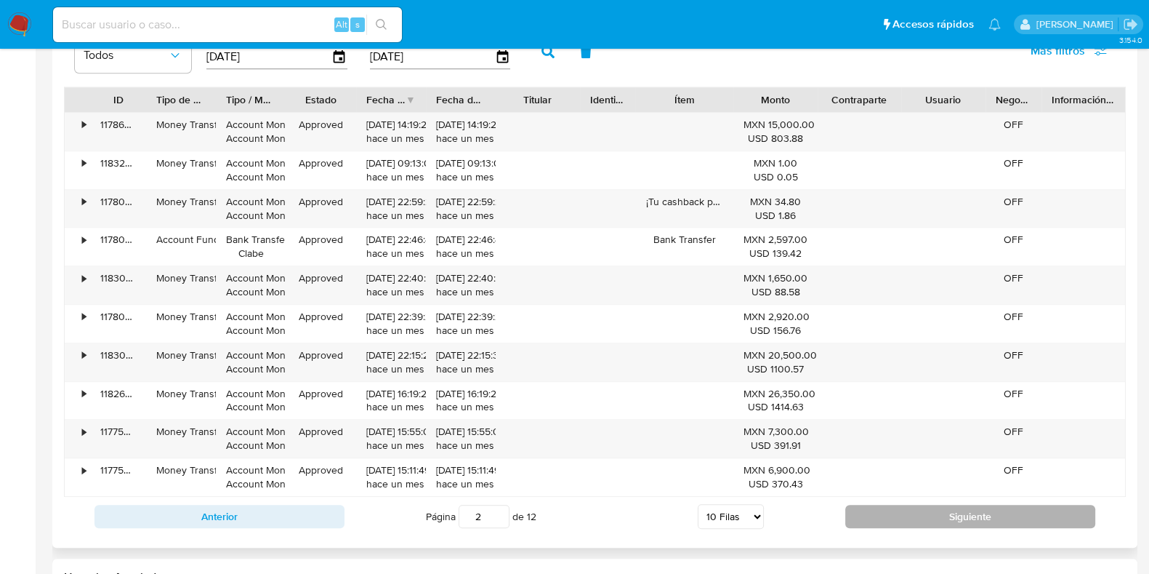
click at [889, 518] on button "Siguiente" at bounding box center [971, 516] width 250 height 23
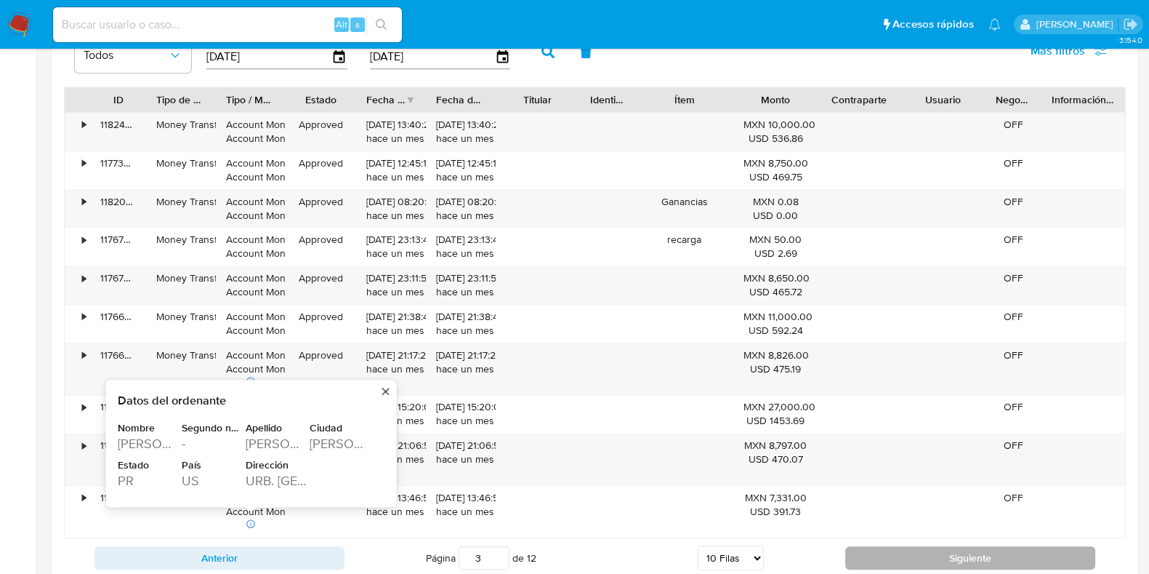
click at [920, 554] on button "Siguiente" at bounding box center [971, 557] width 250 height 23
type input "4"
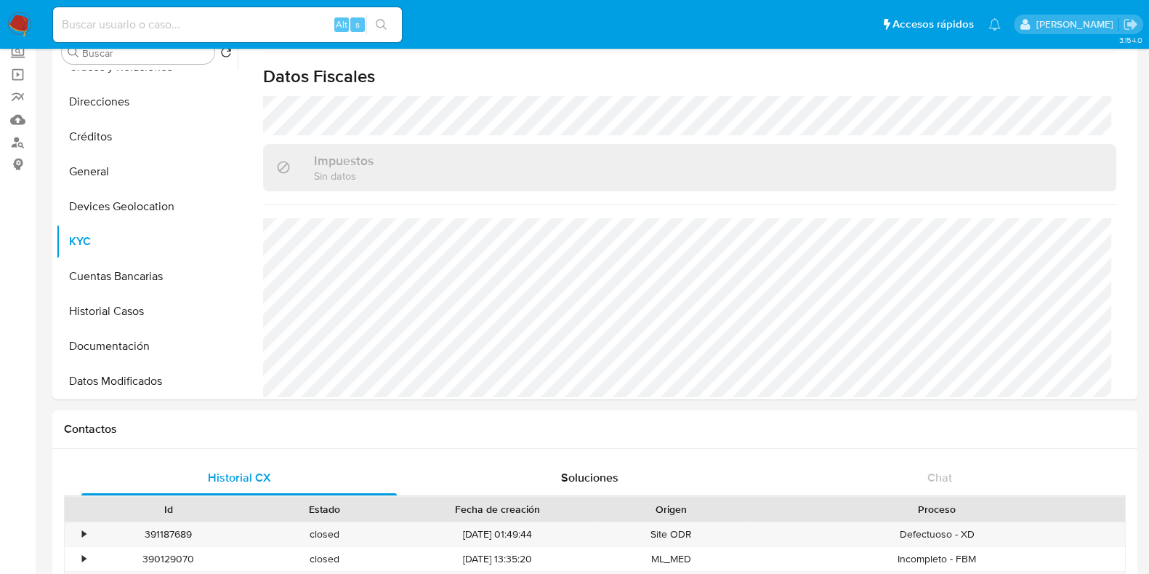
scroll to position [718, 0]
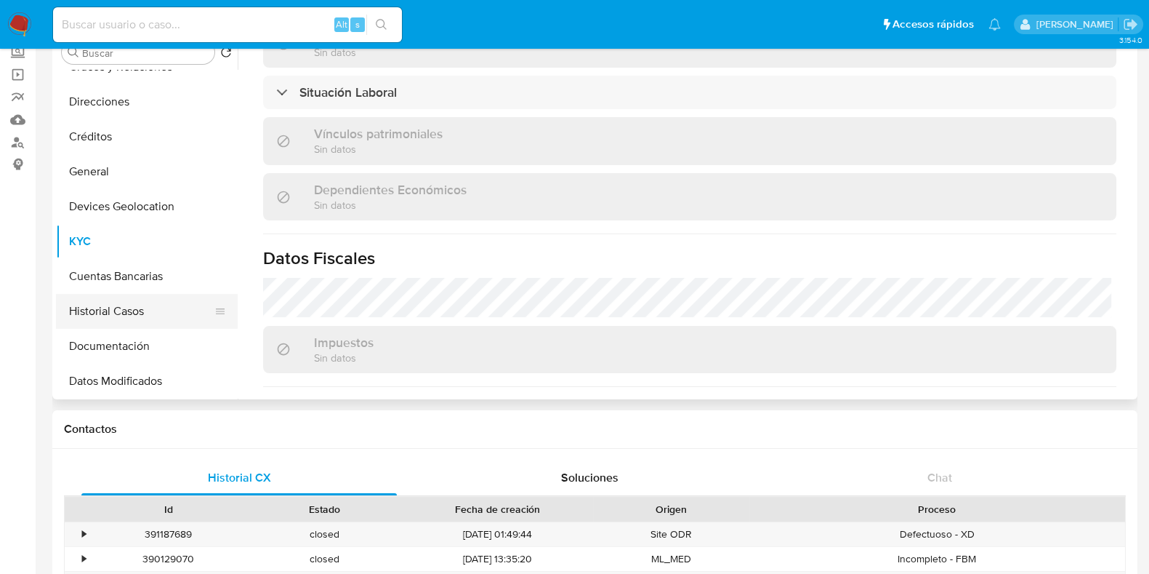
click at [150, 324] on button "Historial Casos" at bounding box center [141, 311] width 170 height 35
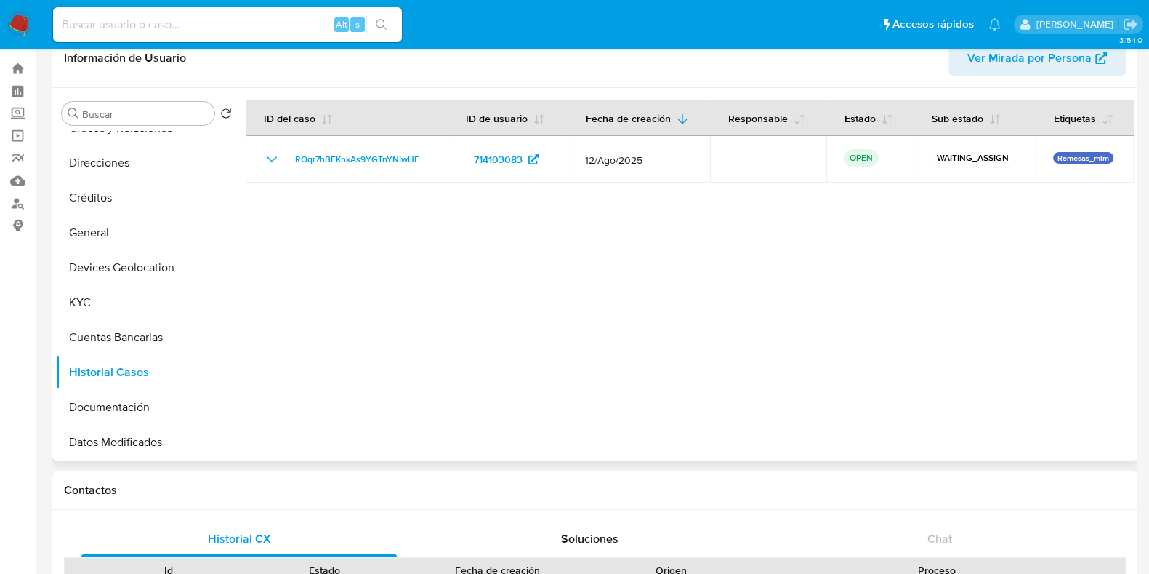
scroll to position [0, 0]
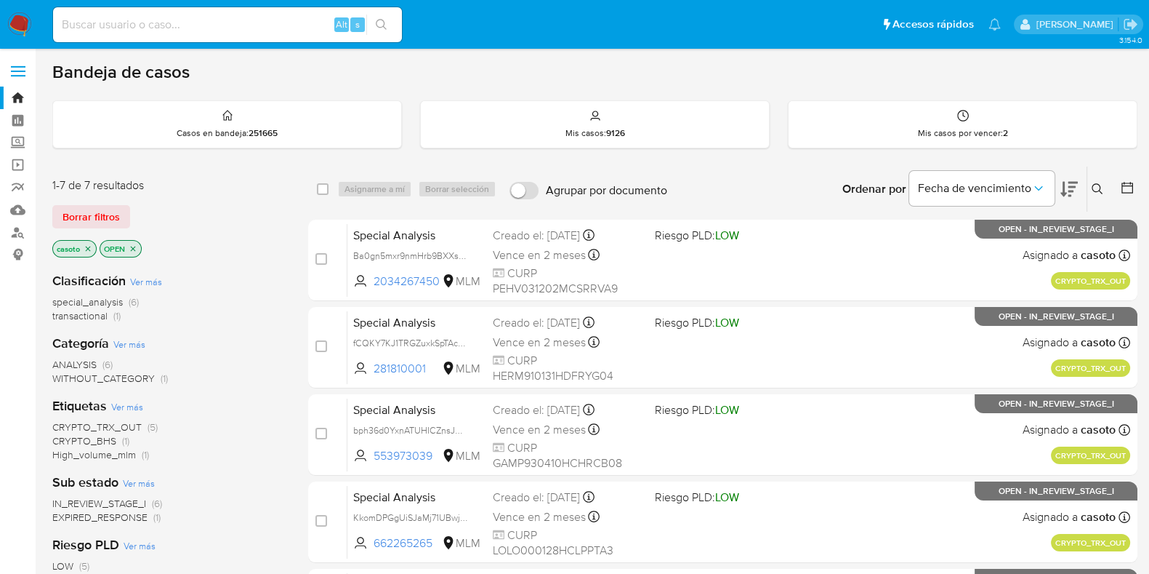
click at [1092, 183] on icon at bounding box center [1098, 189] width 12 height 12
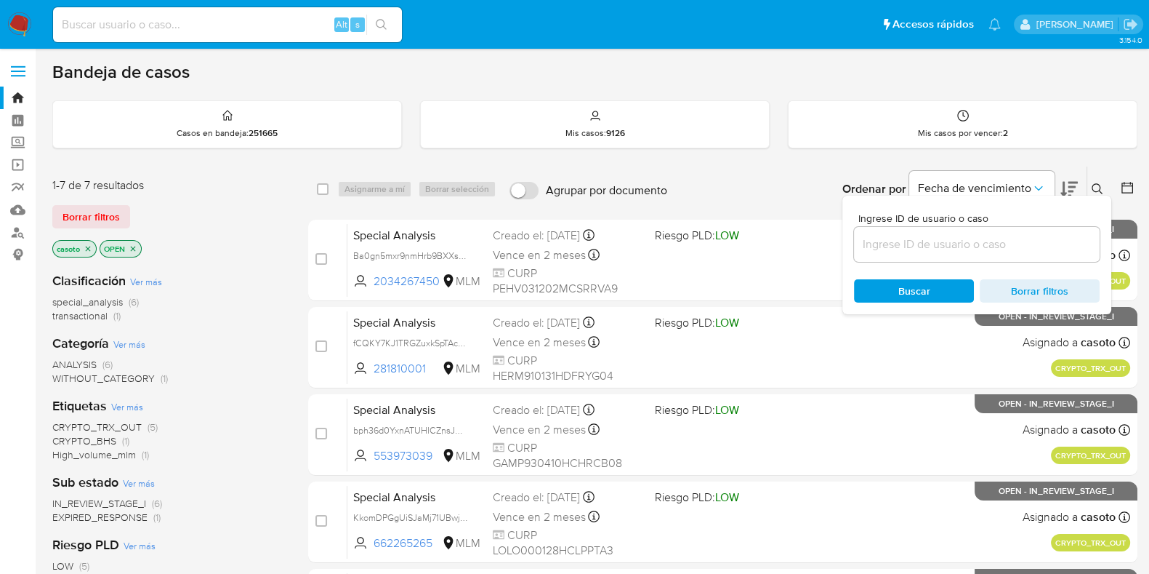
click at [912, 233] on div at bounding box center [977, 244] width 246 height 35
click at [911, 237] on input at bounding box center [977, 244] width 246 height 19
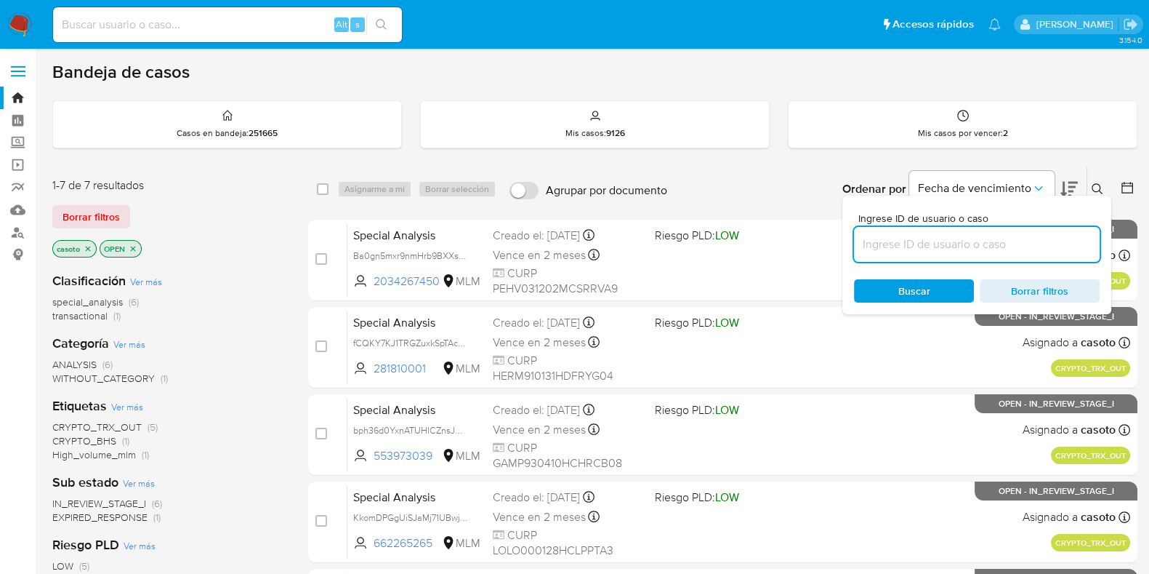
paste input "711481006"
type input "711481006"
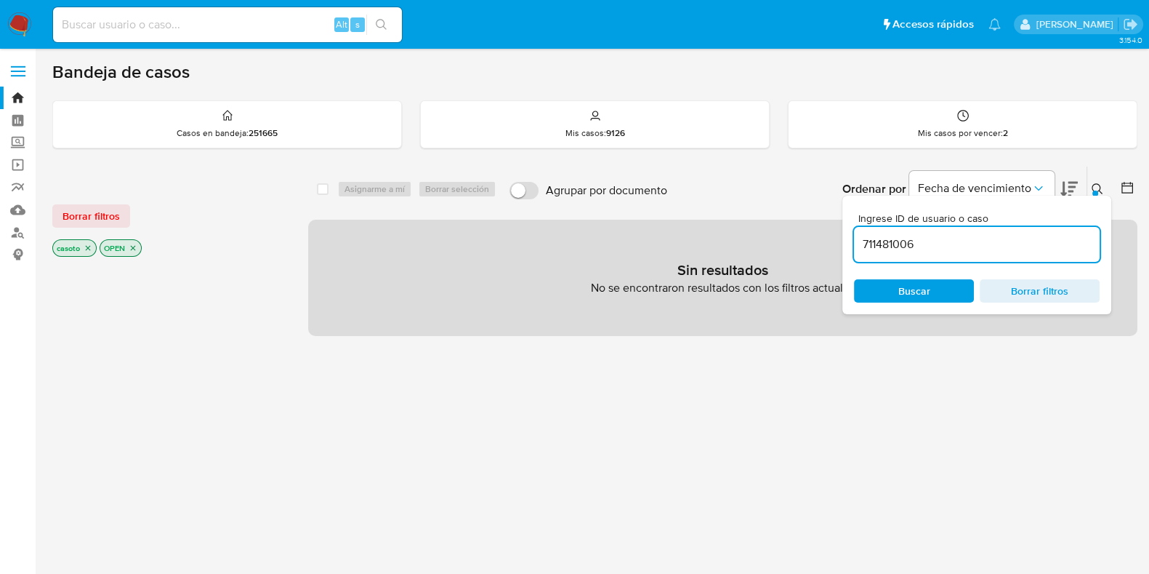
click at [1097, 183] on icon at bounding box center [1098, 189] width 12 height 12
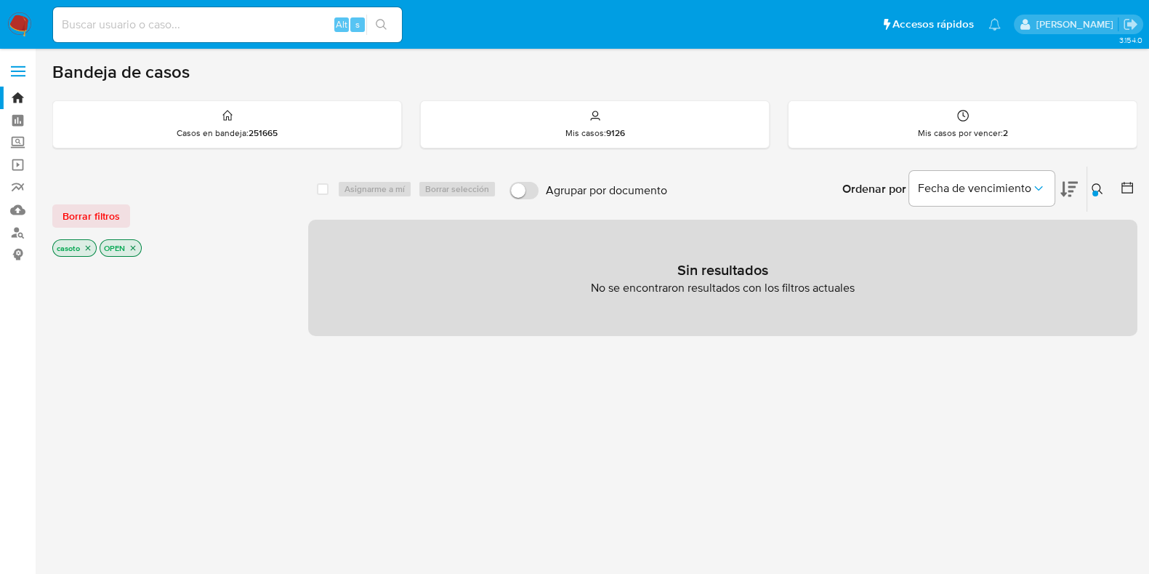
click at [89, 250] on icon "close-filter" at bounding box center [88, 248] width 9 height 9
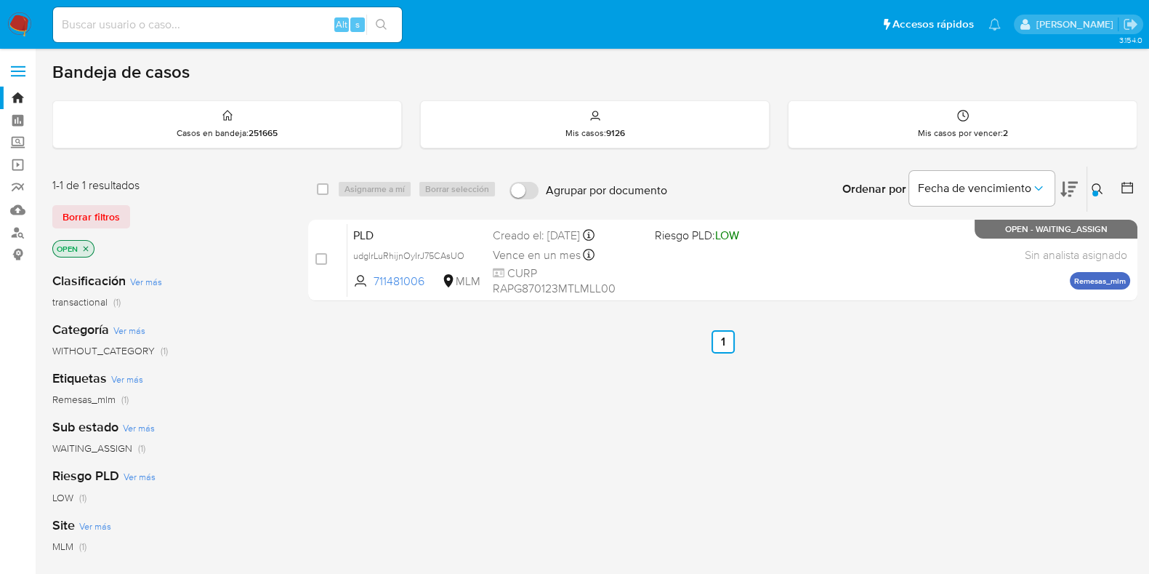
click at [785, 300] on div "select-all-cases-checkbox Asignarme a mí Borrar selección Agrupar por documento…" at bounding box center [723, 236] width 830 height 141
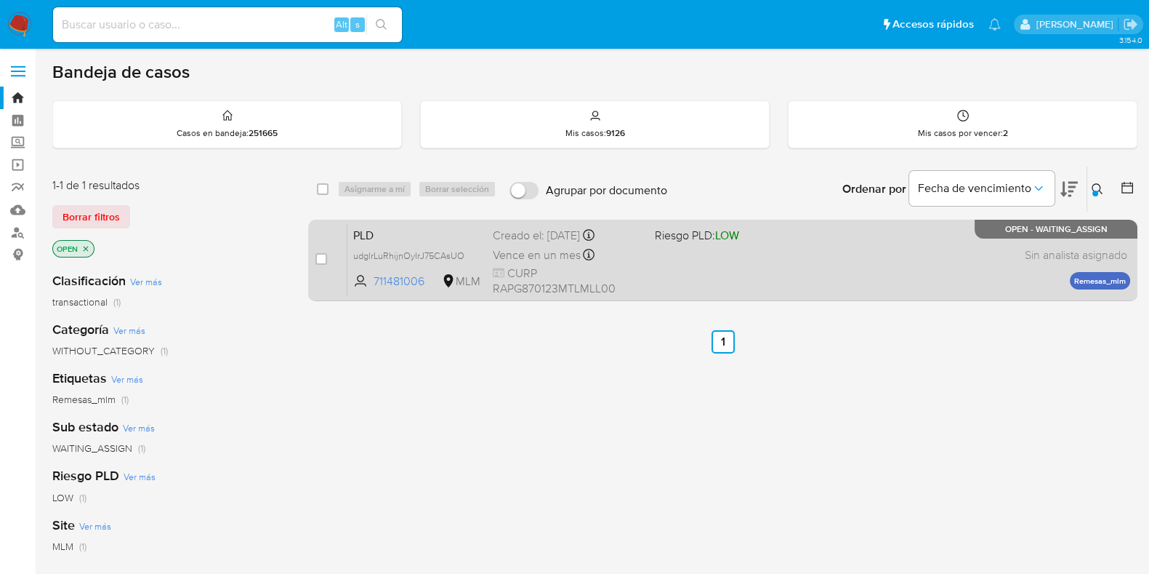
click at [785, 287] on div "PLD udglrLuRhijnOyIrJ75CAsUO 711481006 MLM Riesgo PLD: LOW Creado el: [DATE] Cr…" at bounding box center [739, 259] width 783 height 73
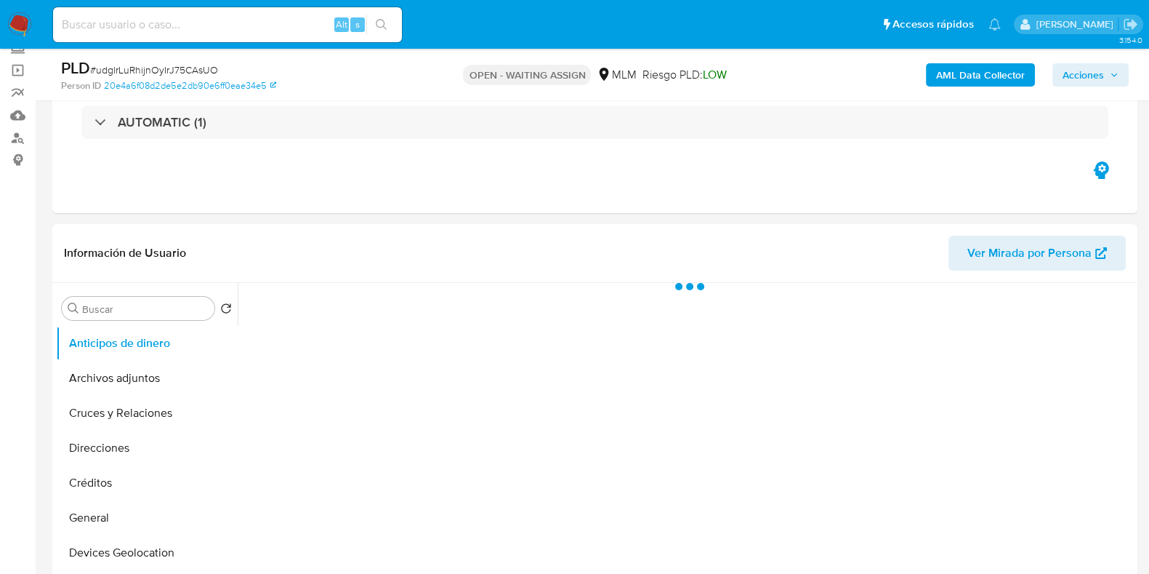
scroll to position [273, 0]
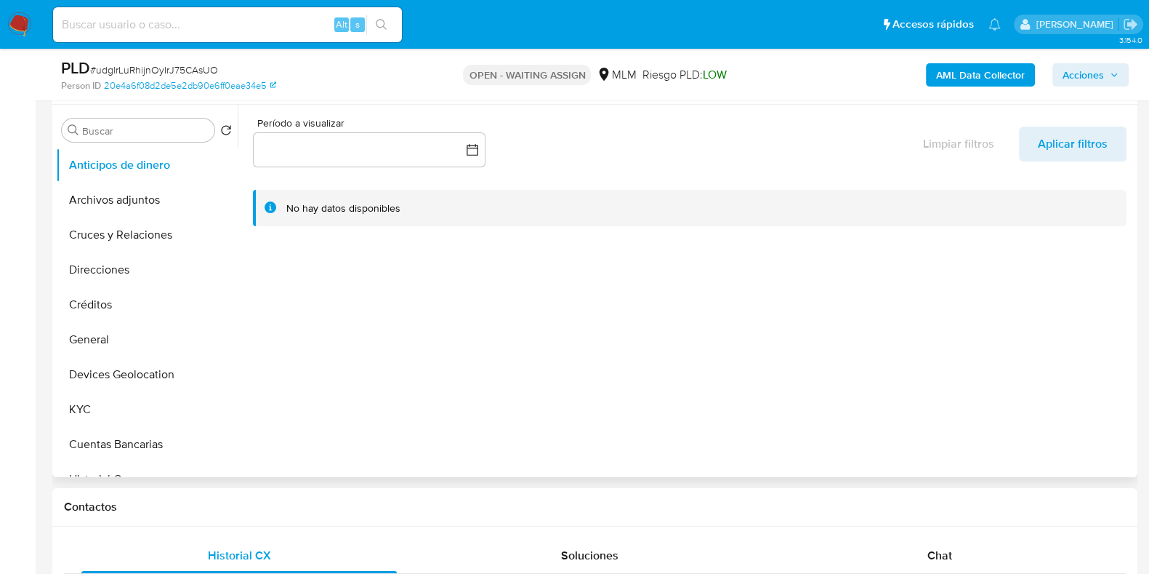
select select "10"
click at [102, 414] on button "KYC" at bounding box center [141, 409] width 170 height 35
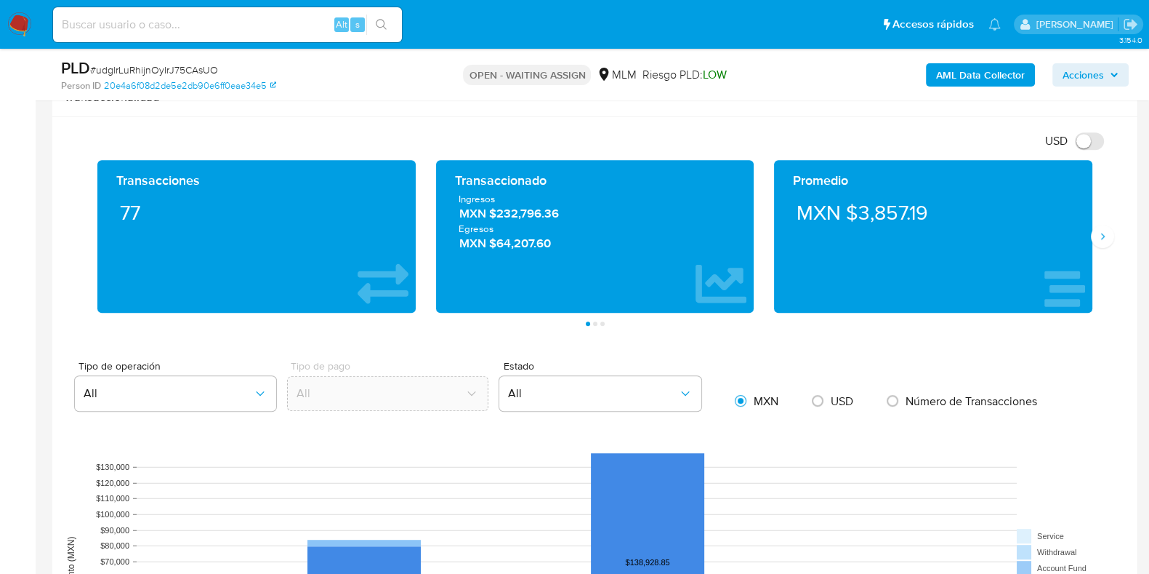
scroll to position [726, 0]
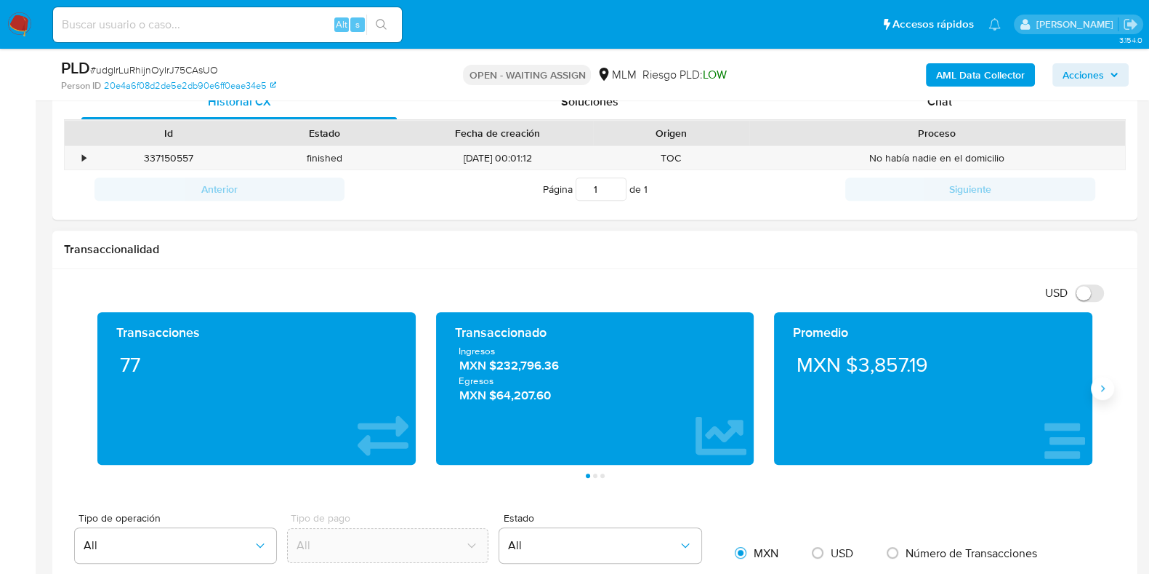
click at [1095, 382] on button "Siguiente" at bounding box center [1102, 388] width 23 height 23
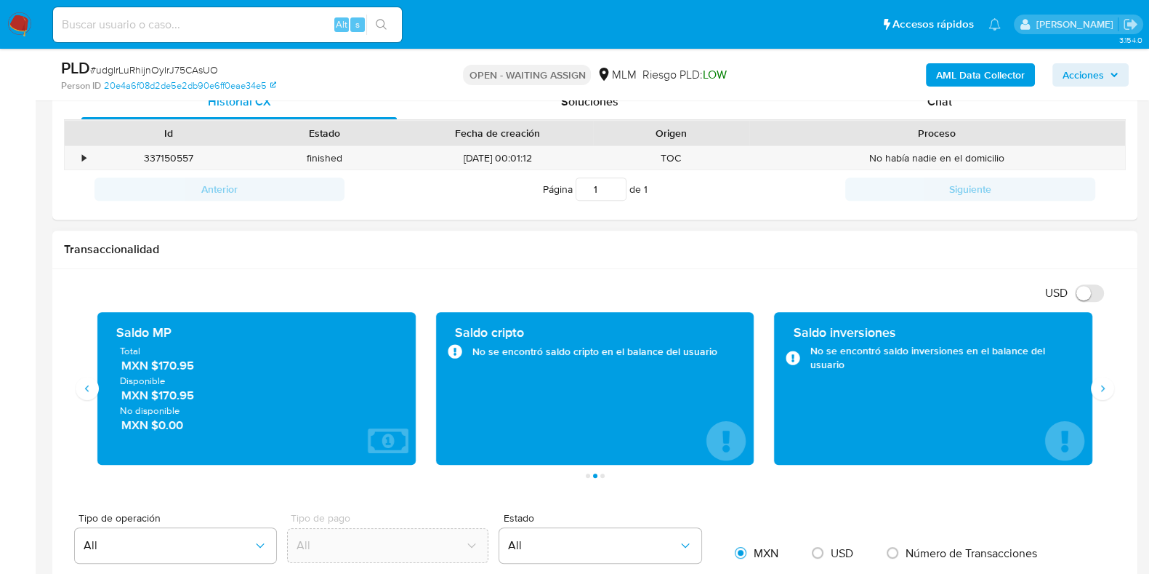
click at [178, 365] on span "MXN $170.95" at bounding box center [257, 366] width 272 height 17
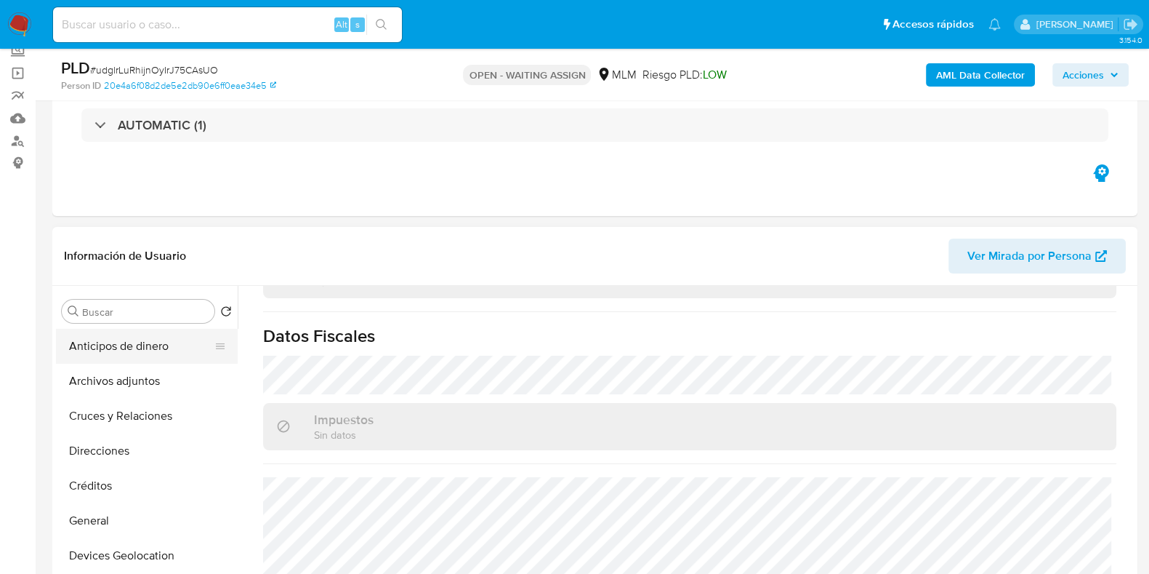
scroll to position [90, 0]
click at [119, 409] on button "Cruces y Relaciones" at bounding box center [141, 417] width 170 height 35
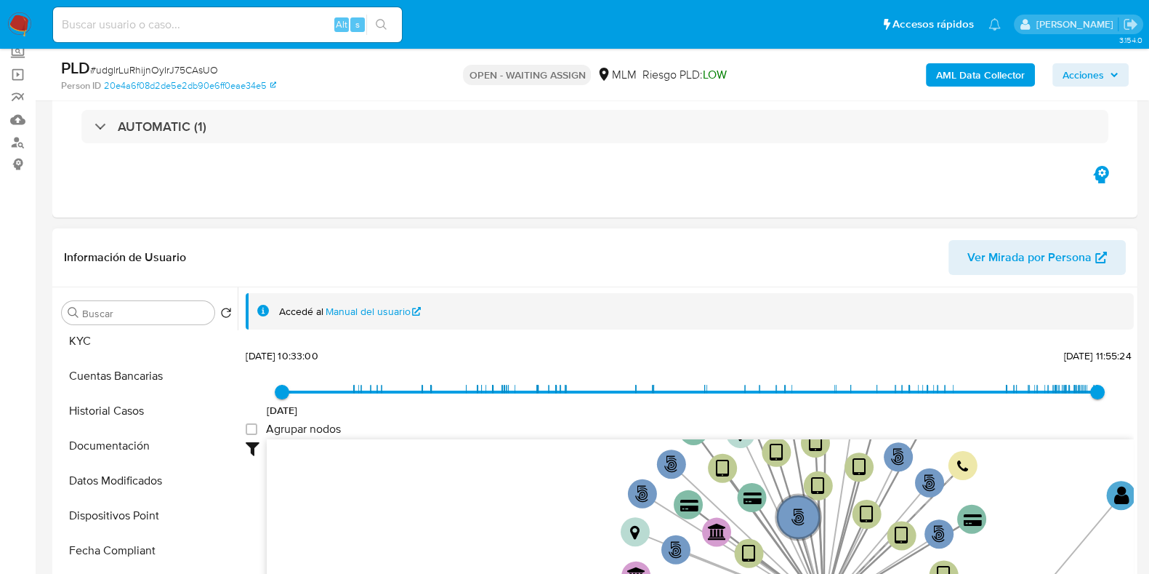
scroll to position [159, 0]
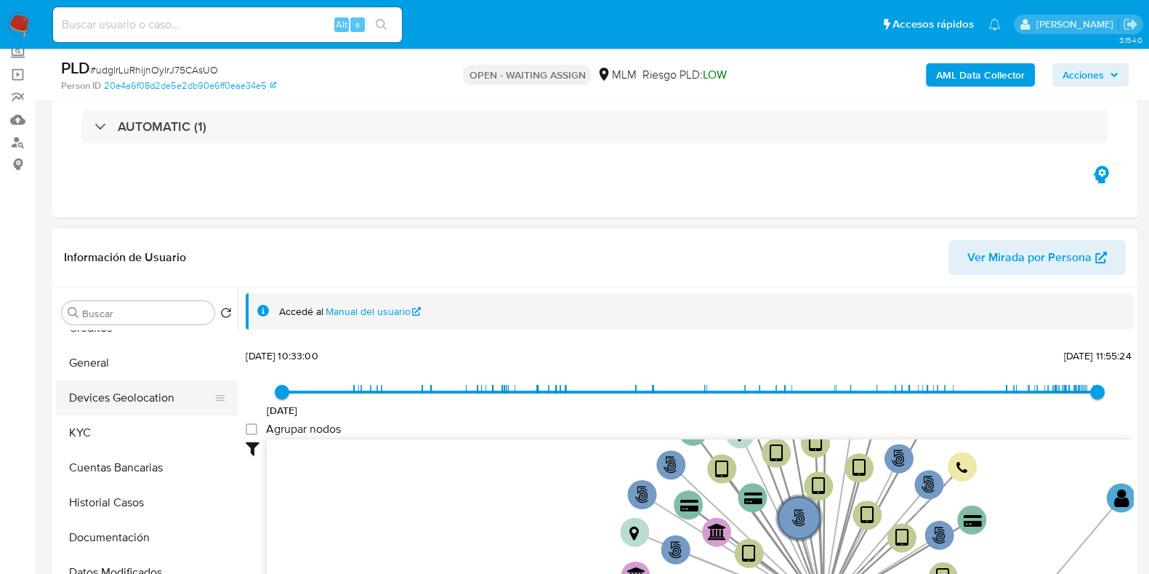
click at [129, 407] on button "Devices Geolocation" at bounding box center [141, 397] width 170 height 35
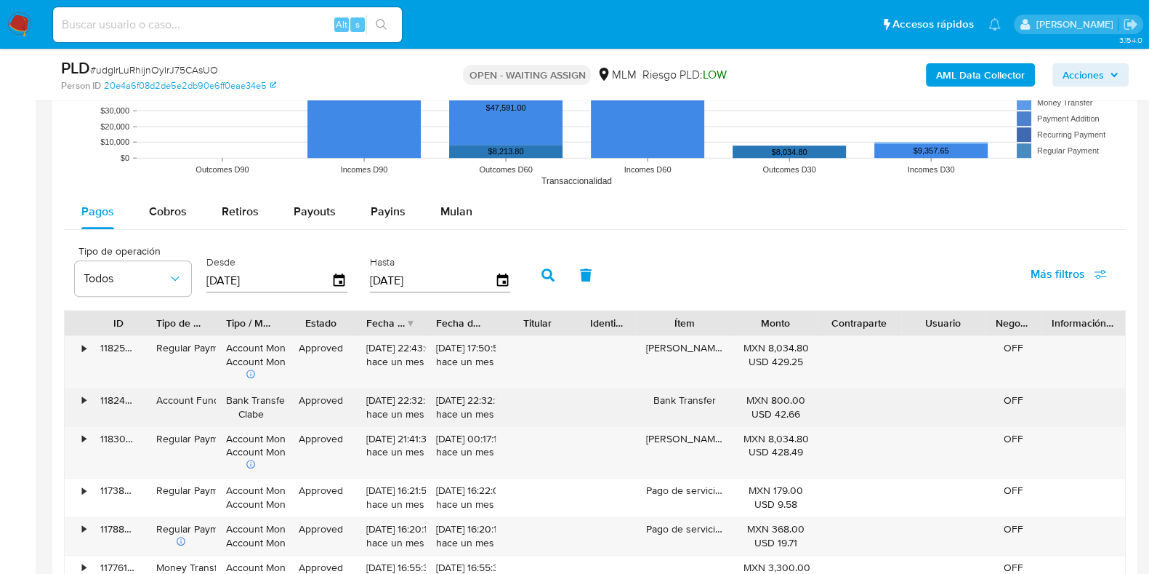
scroll to position [1363, 0]
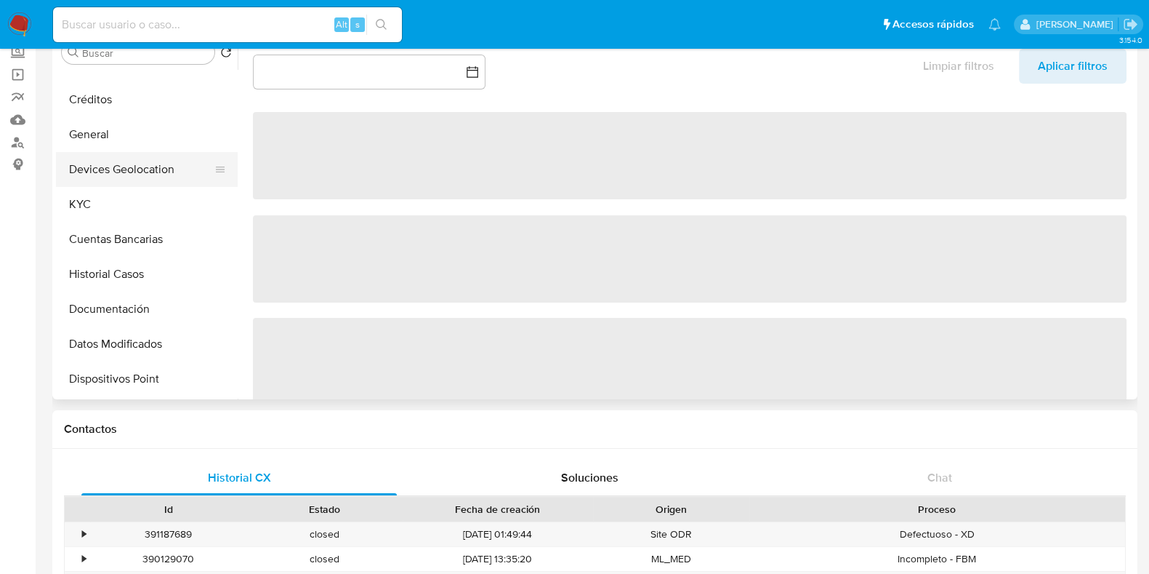
scroll to position [181, 0]
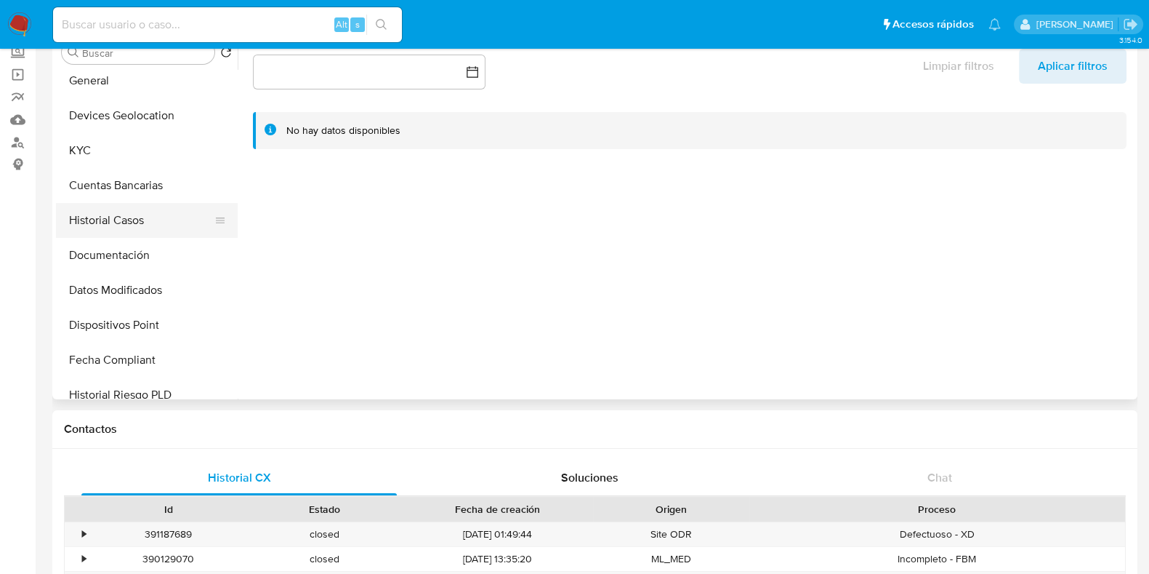
select select "10"
click at [121, 223] on button "Historial Casos" at bounding box center [141, 220] width 170 height 35
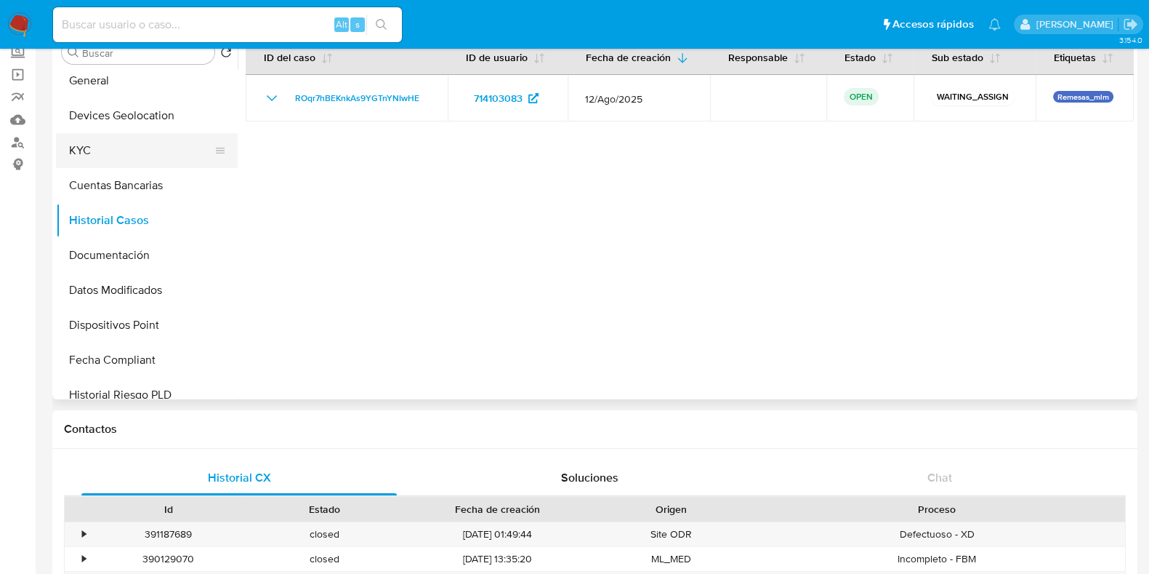
click at [105, 161] on button "KYC" at bounding box center [141, 150] width 170 height 35
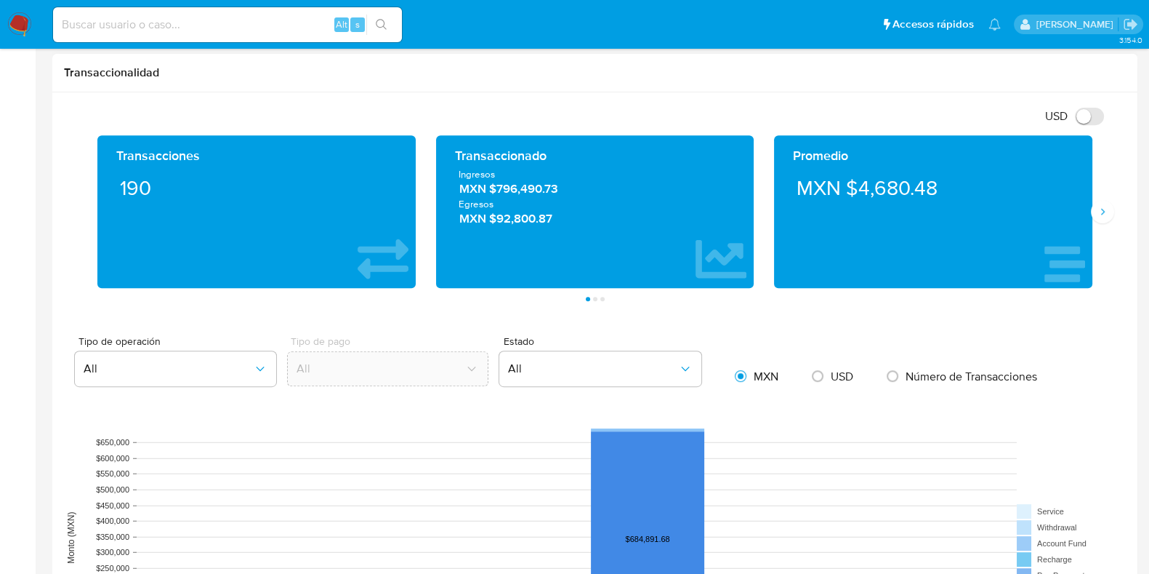
scroll to position [1091, 0]
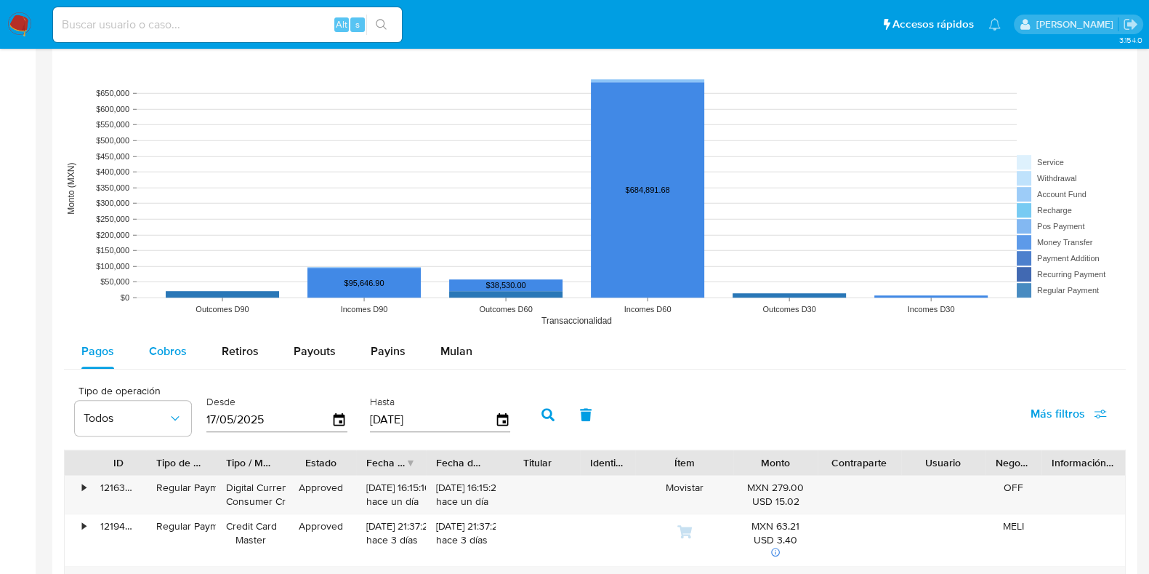
click at [176, 336] on div "Cobros" at bounding box center [168, 351] width 38 height 35
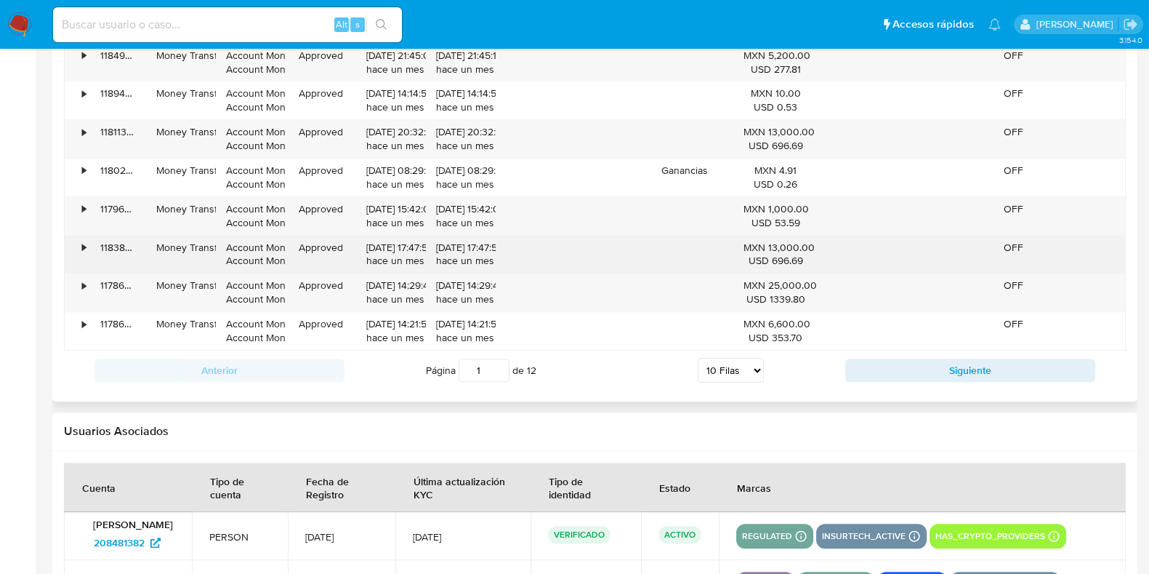
scroll to position [1636, 0]
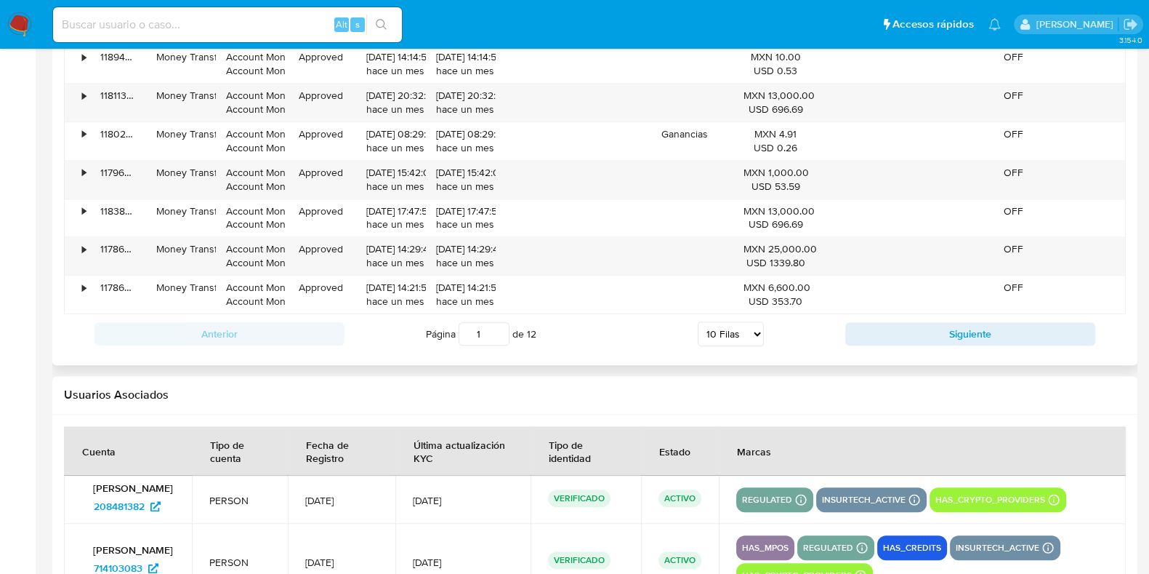
click at [707, 326] on select "5 Filas 10 Filas 20 Filas 25 Filas 50 Filas 100 Filas" at bounding box center [731, 333] width 66 height 25
select select "50"
click at [698, 321] on select "5 Filas 10 Filas 20 Filas 25 Filas 50 Filas 100 Filas" at bounding box center [731, 333] width 66 height 25
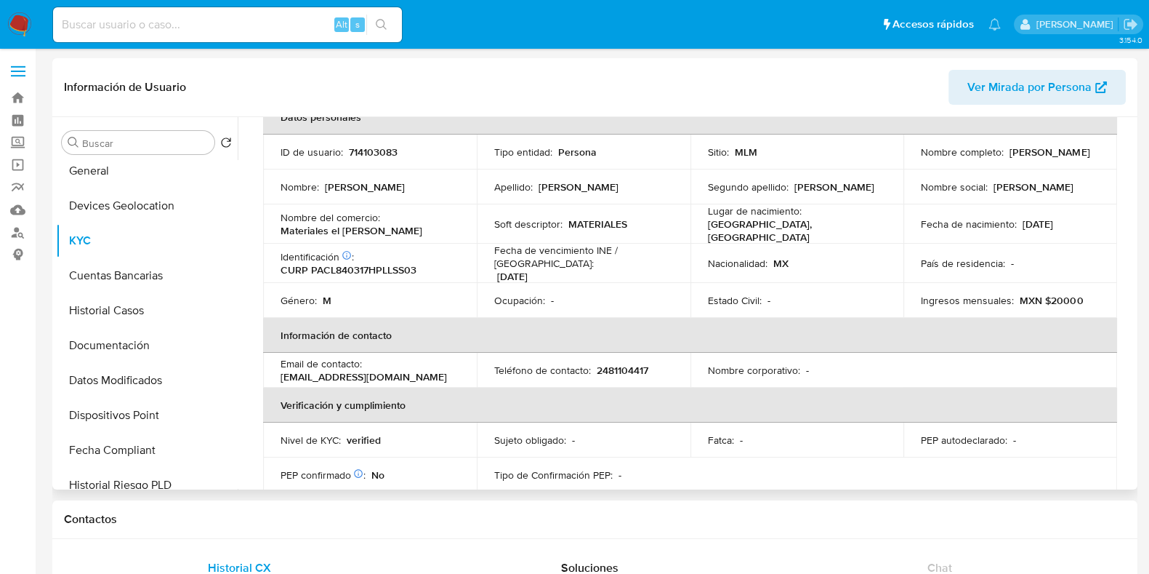
scroll to position [0, 0]
